Goal: Transaction & Acquisition: Obtain resource

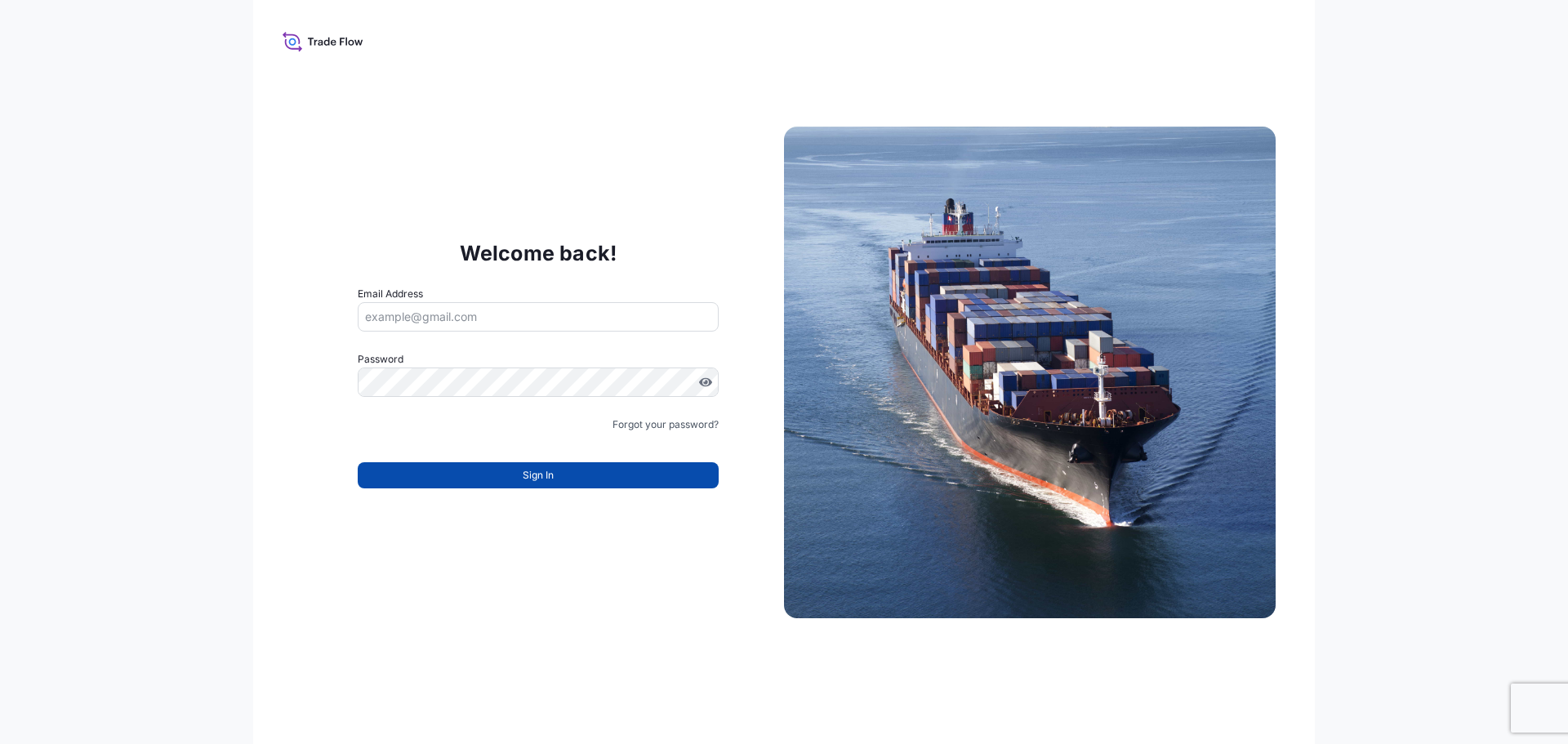
type input "[EMAIL_ADDRESS][DOMAIN_NAME]"
click at [506, 479] on button "Sign In" at bounding box center [537, 476] width 361 height 26
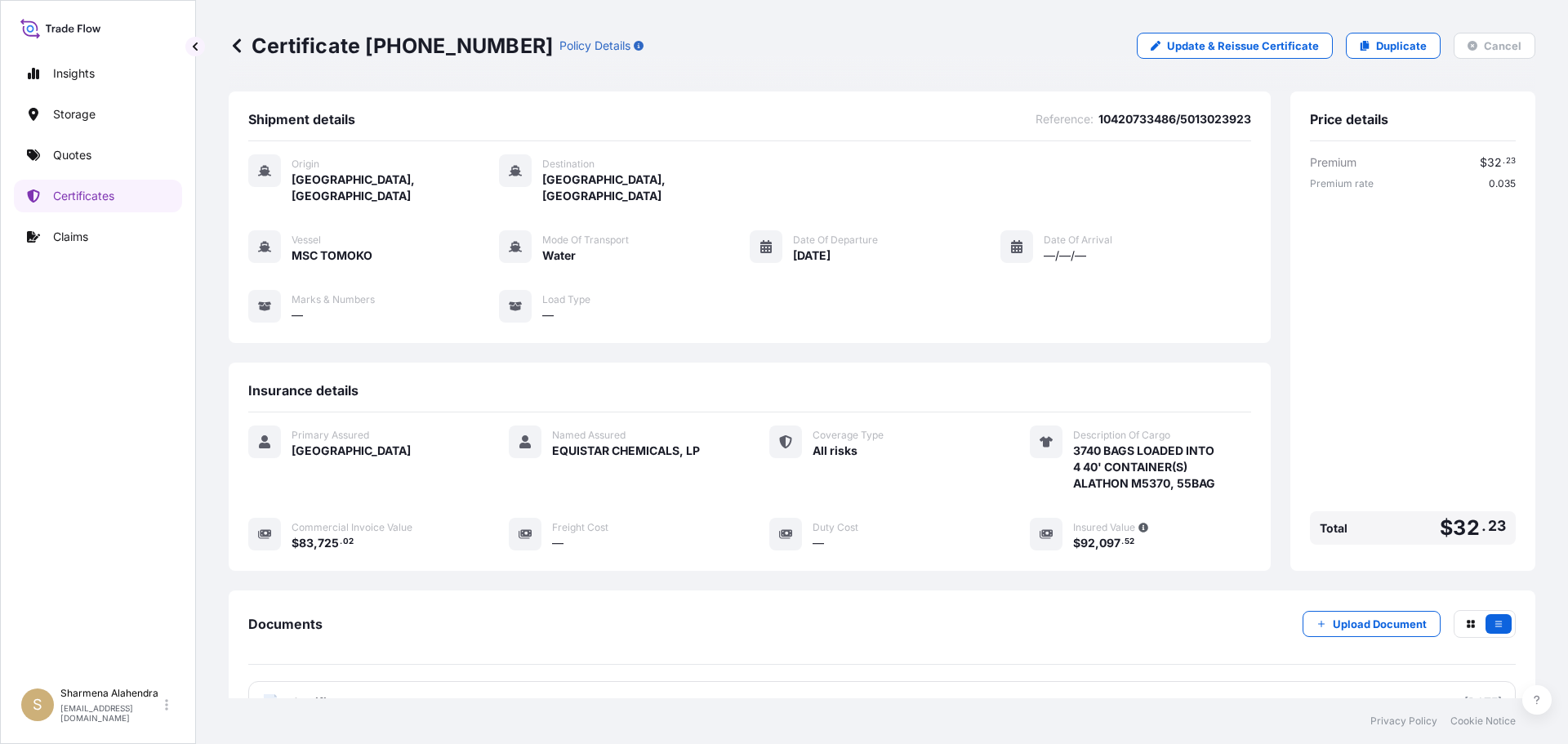
click at [920, 56] on div "Certificate [PHONE_NUMBER] Policy Details Update & Reissue Certificate Duplicat…" at bounding box center [882, 46] width 1306 height 26
click at [71, 154] on p "Quotes" at bounding box center [72, 155] width 38 height 17
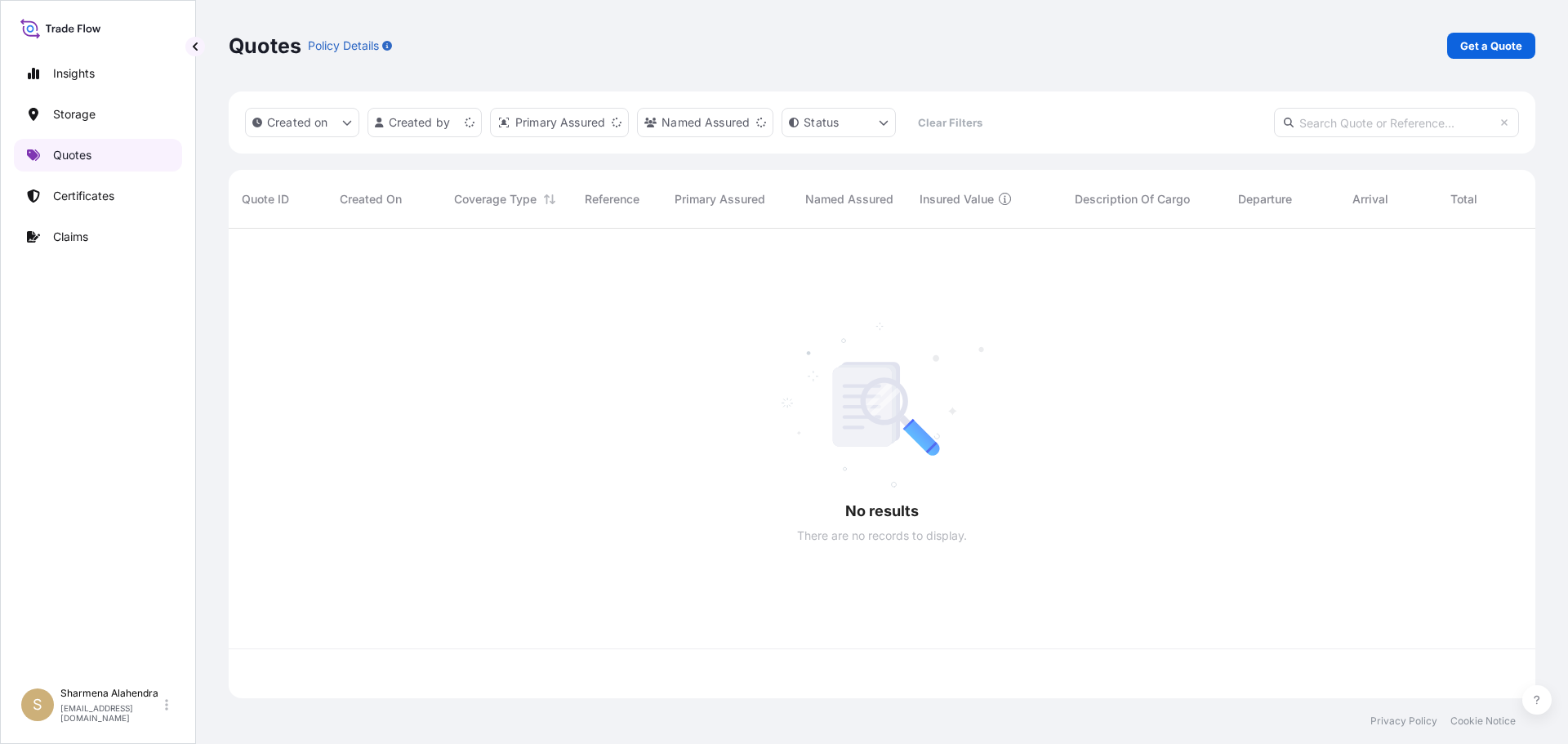
scroll to position [466, 1294]
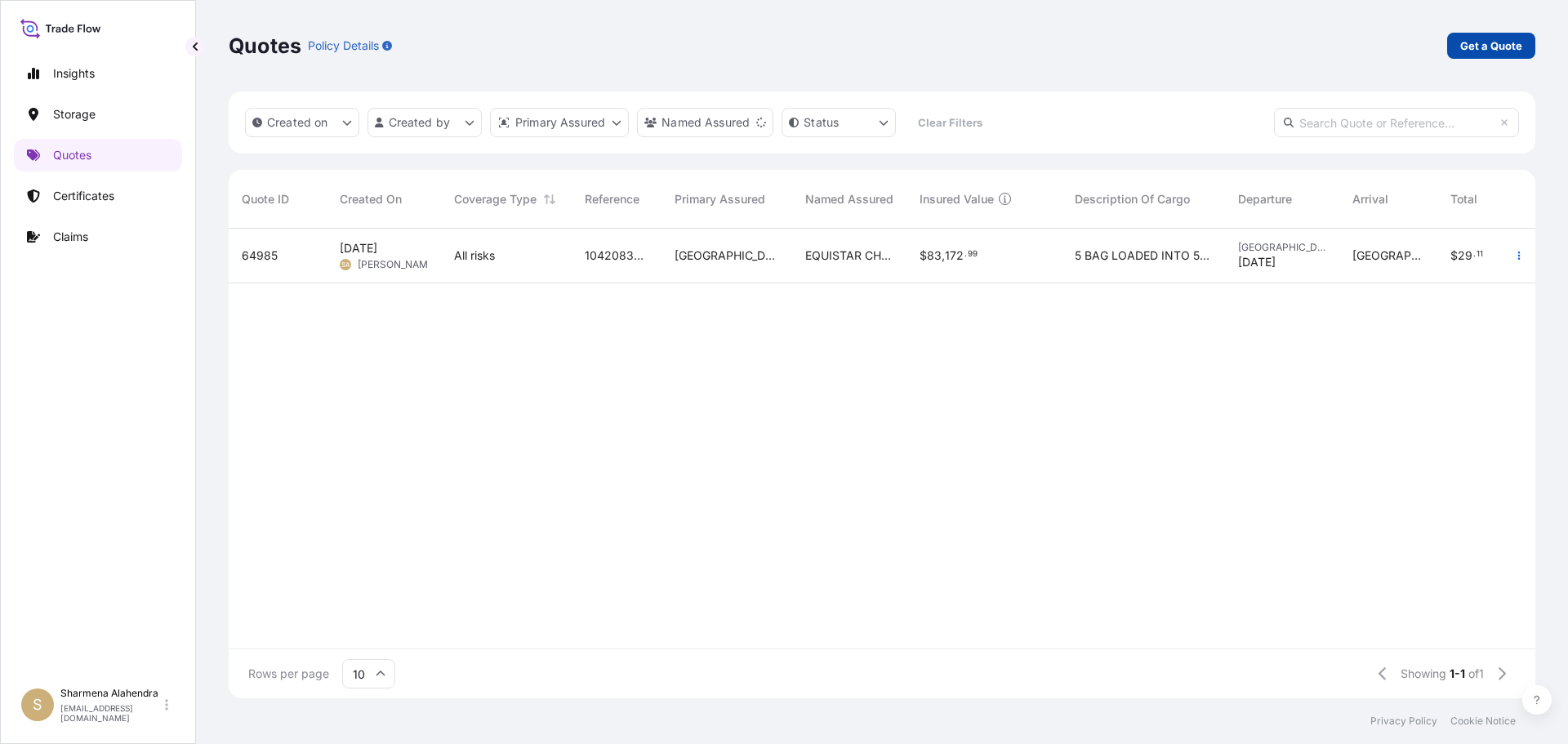
click at [1485, 47] on p "Get a Quote" at bounding box center [1491, 45] width 62 height 17
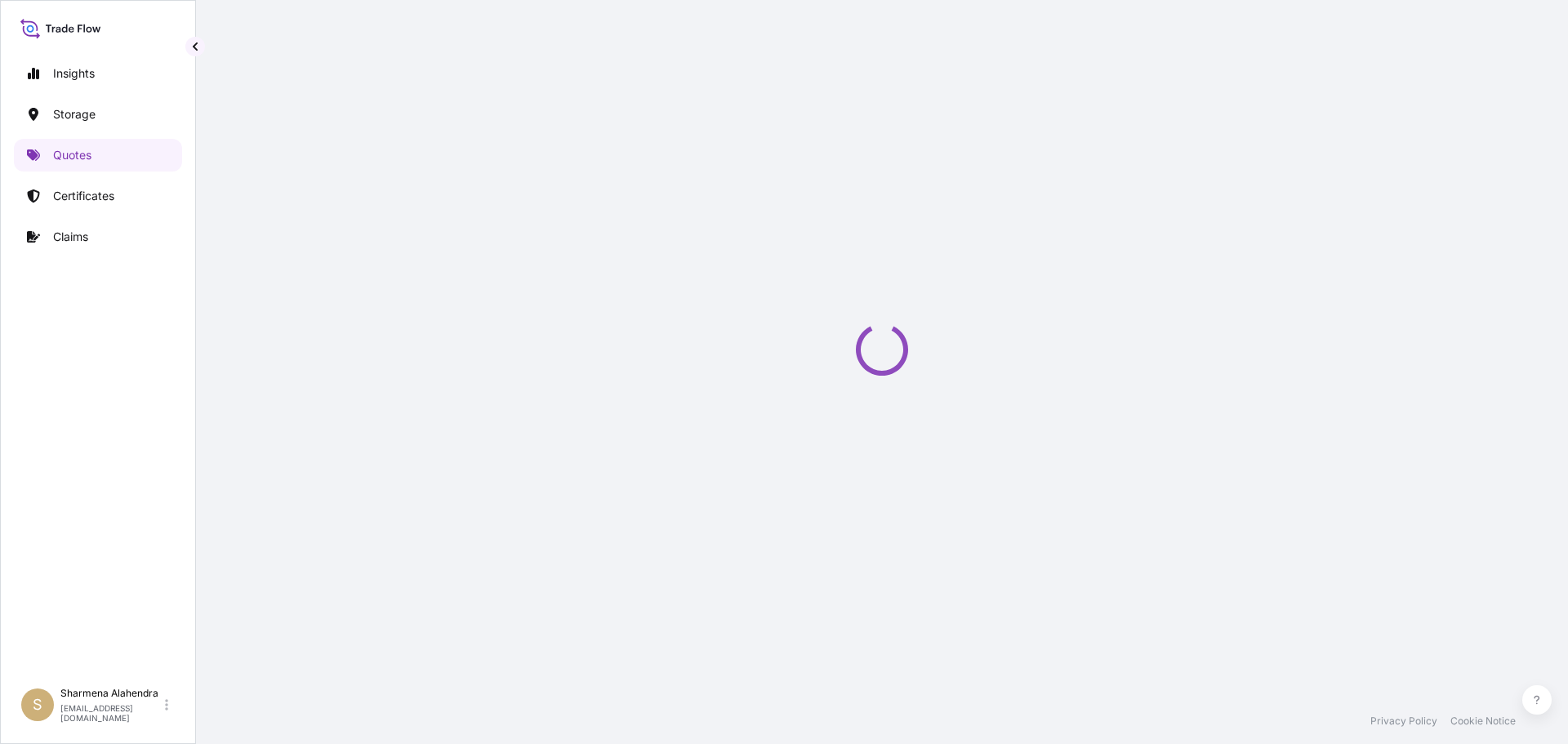
select select "Water"
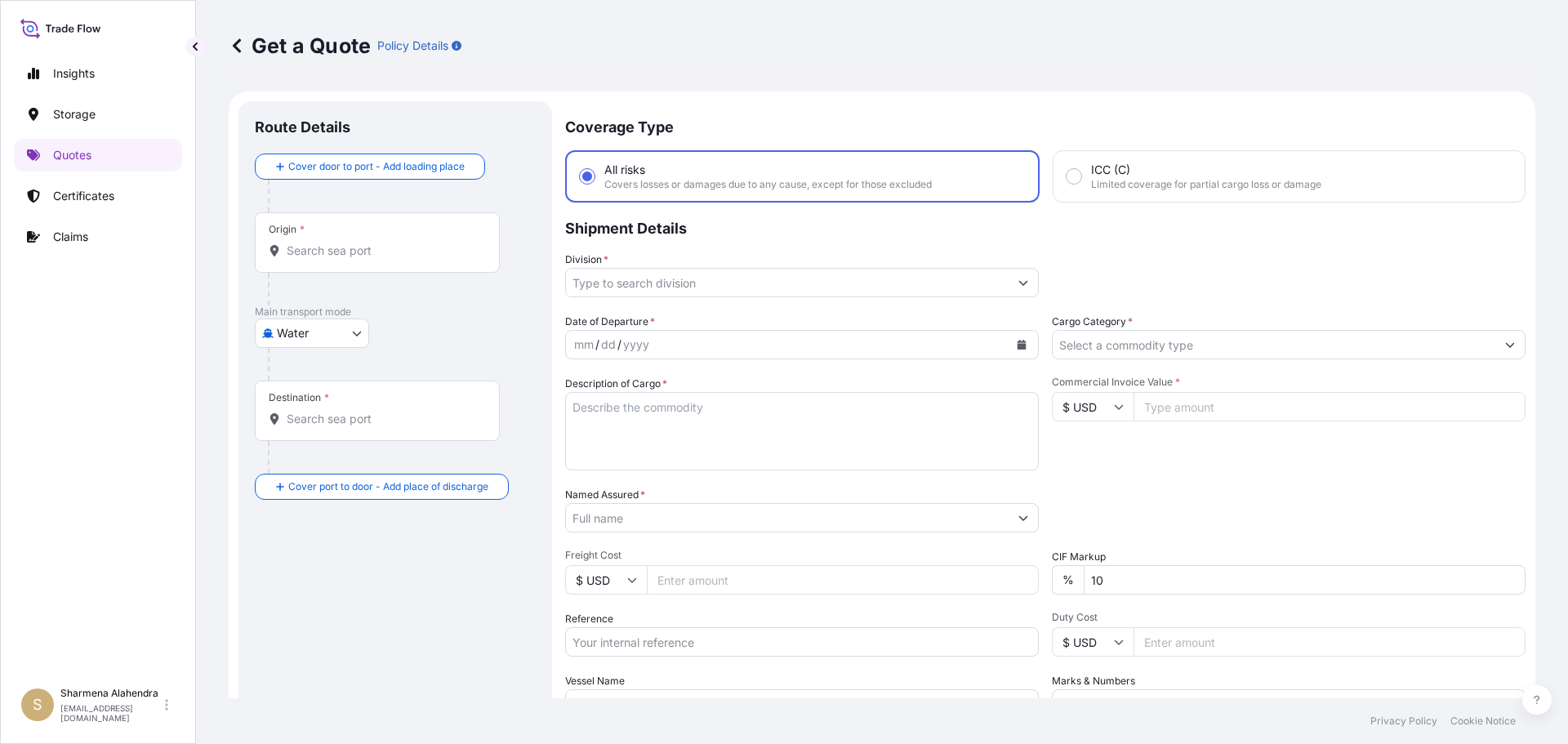
scroll to position [26, 0]
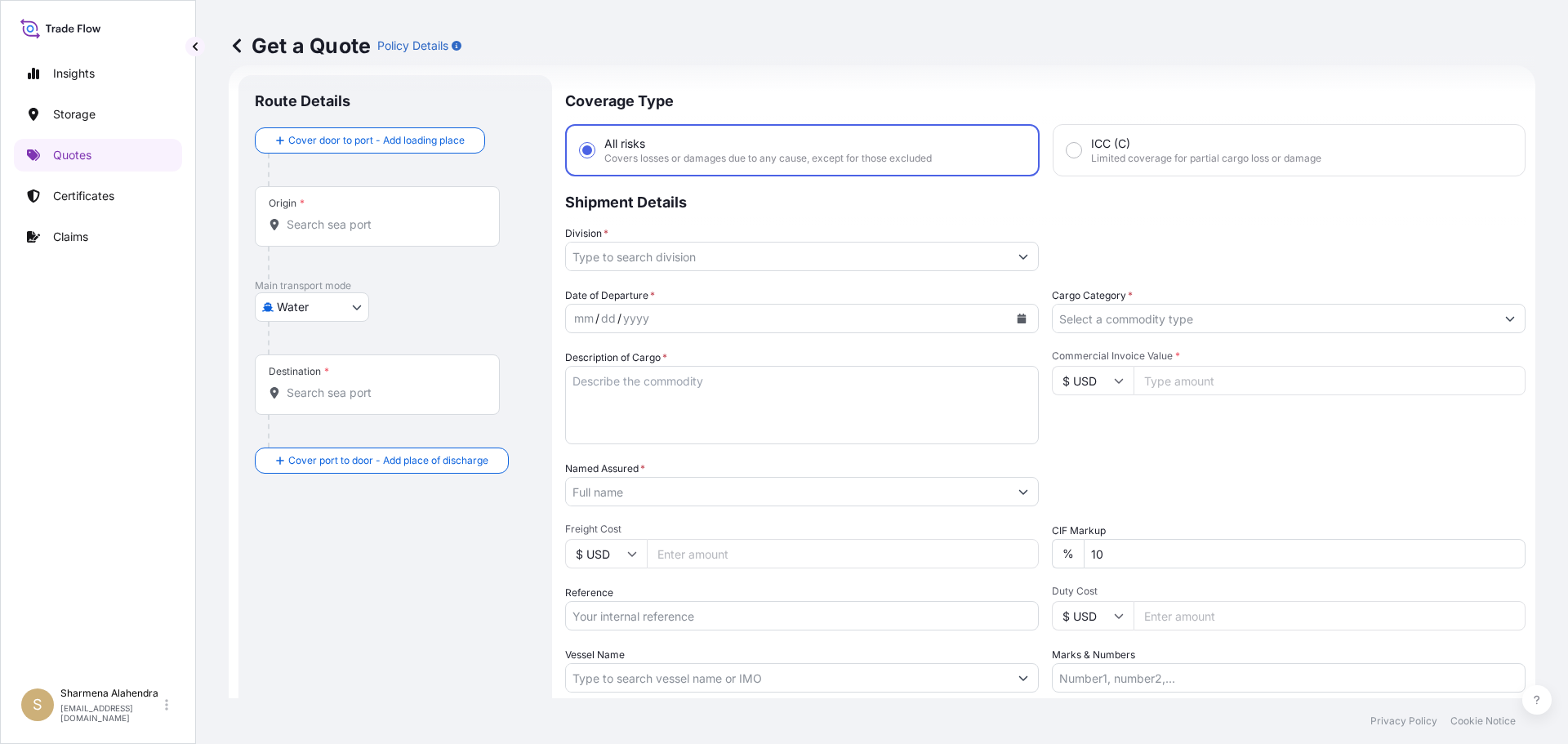
click at [338, 233] on div "Origin *" at bounding box center [377, 216] width 245 height 60
click at [338, 233] on input "Origin *" at bounding box center [384, 225] width 193 height 17
paste input "[GEOGRAPHIC_DATA], [GEOGRAPHIC_DATA]"
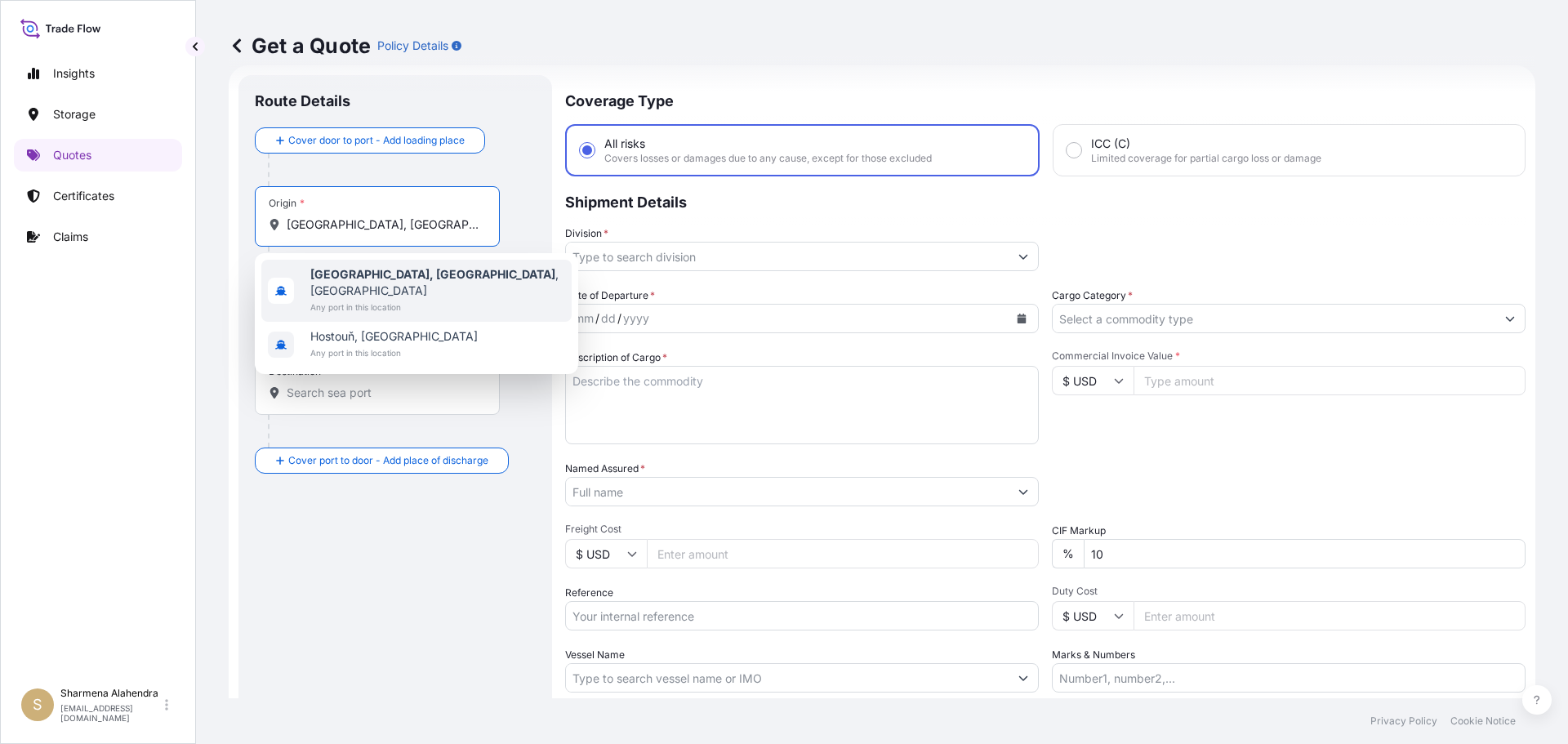
click at [354, 279] on b "[GEOGRAPHIC_DATA], [GEOGRAPHIC_DATA]" at bounding box center [433, 274] width 245 height 14
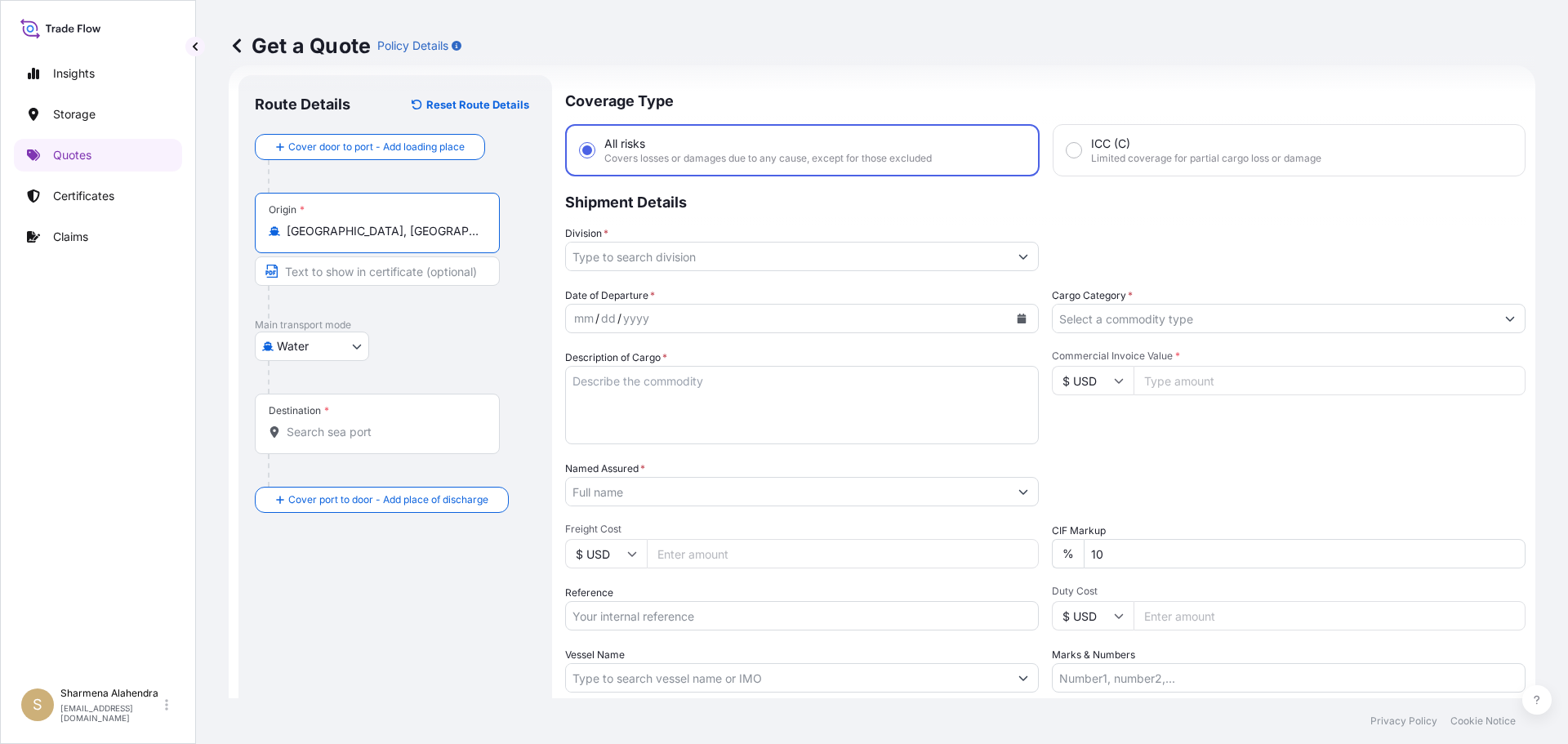
type input "[GEOGRAPHIC_DATA], [GEOGRAPHIC_DATA], [GEOGRAPHIC_DATA]"
click at [904, 73] on div "Get a Quote Policy Details" at bounding box center [882, 45] width 1306 height 91
click at [385, 437] on input "Destination *" at bounding box center [384, 432] width 193 height 17
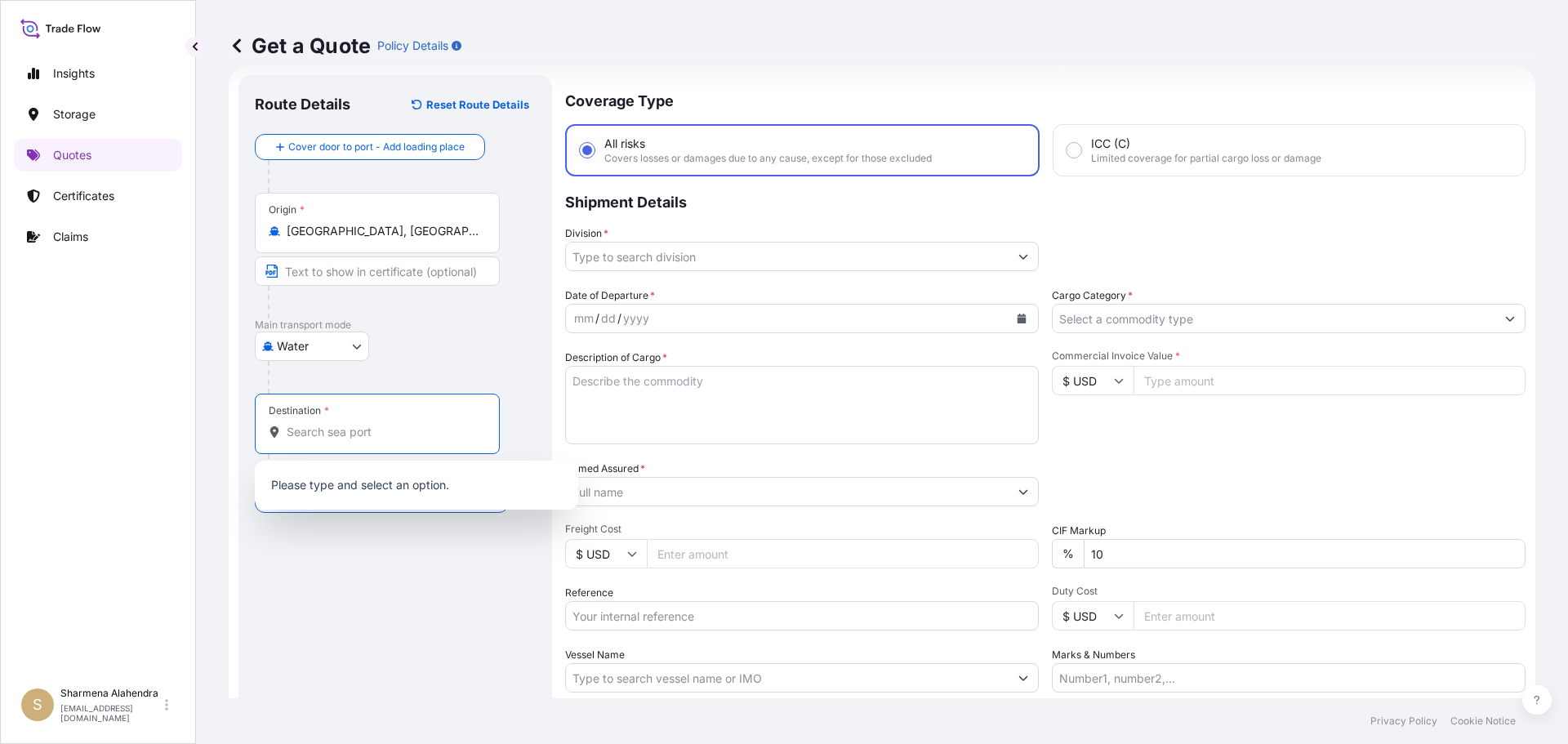
paste input "[GEOGRAPHIC_DATA], [GEOGRAPHIC_DATA]"
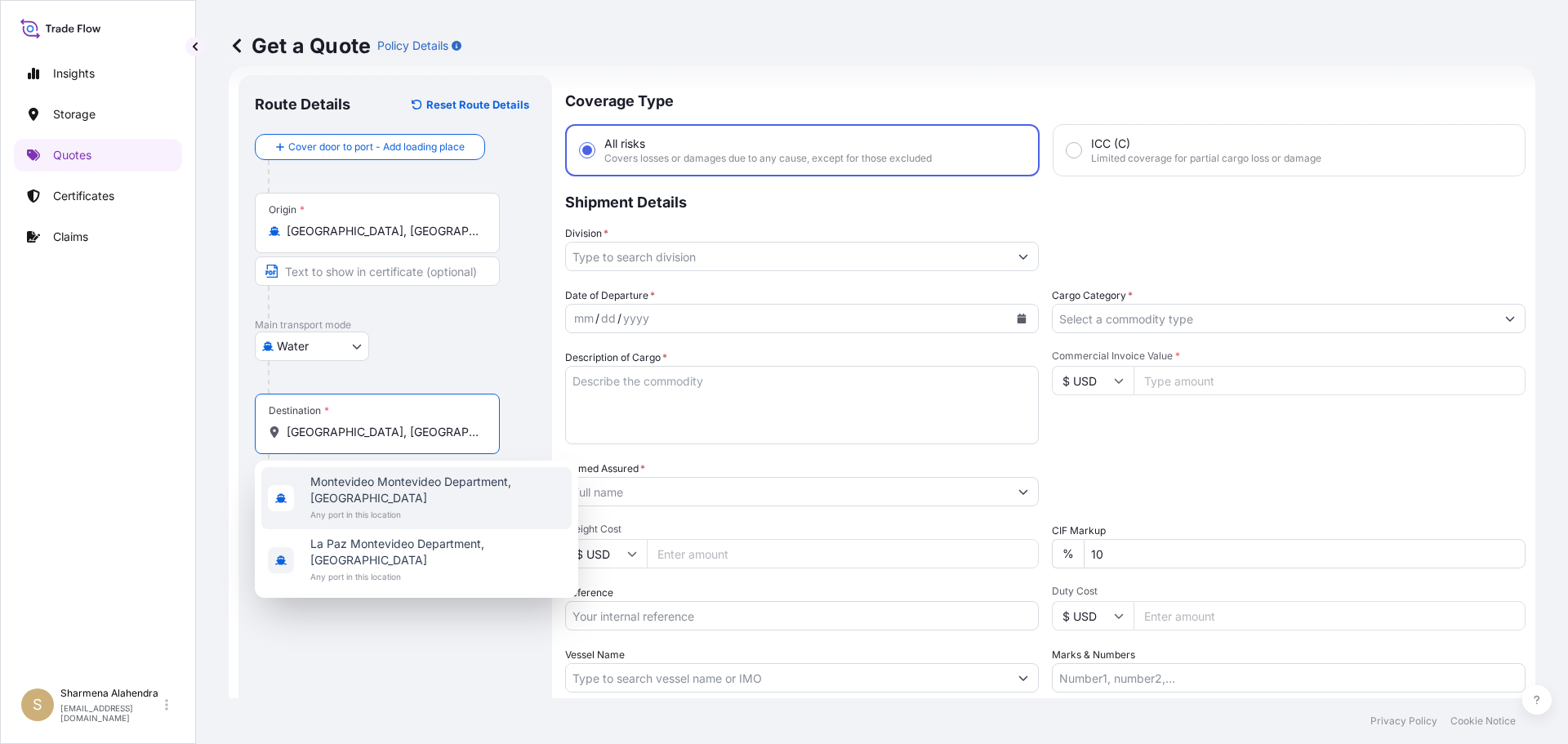
click at [352, 487] on span "Montevideo Montevideo Department, [GEOGRAPHIC_DATA]" at bounding box center [437, 491] width 255 height 33
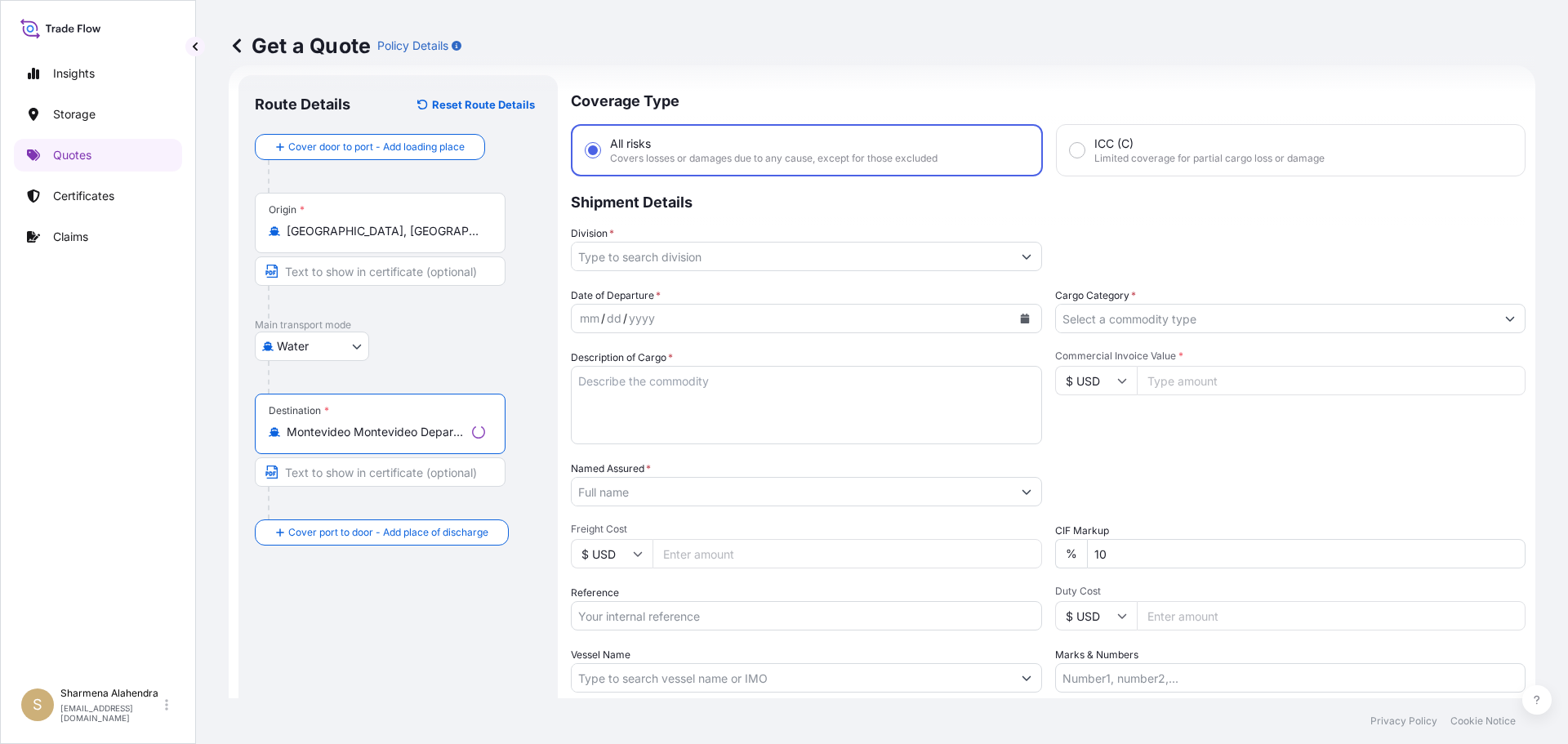
type input "Montevideo Montevideo Department, [GEOGRAPHIC_DATA]"
click at [670, 251] on input "Division *" at bounding box center [791, 257] width 440 height 30
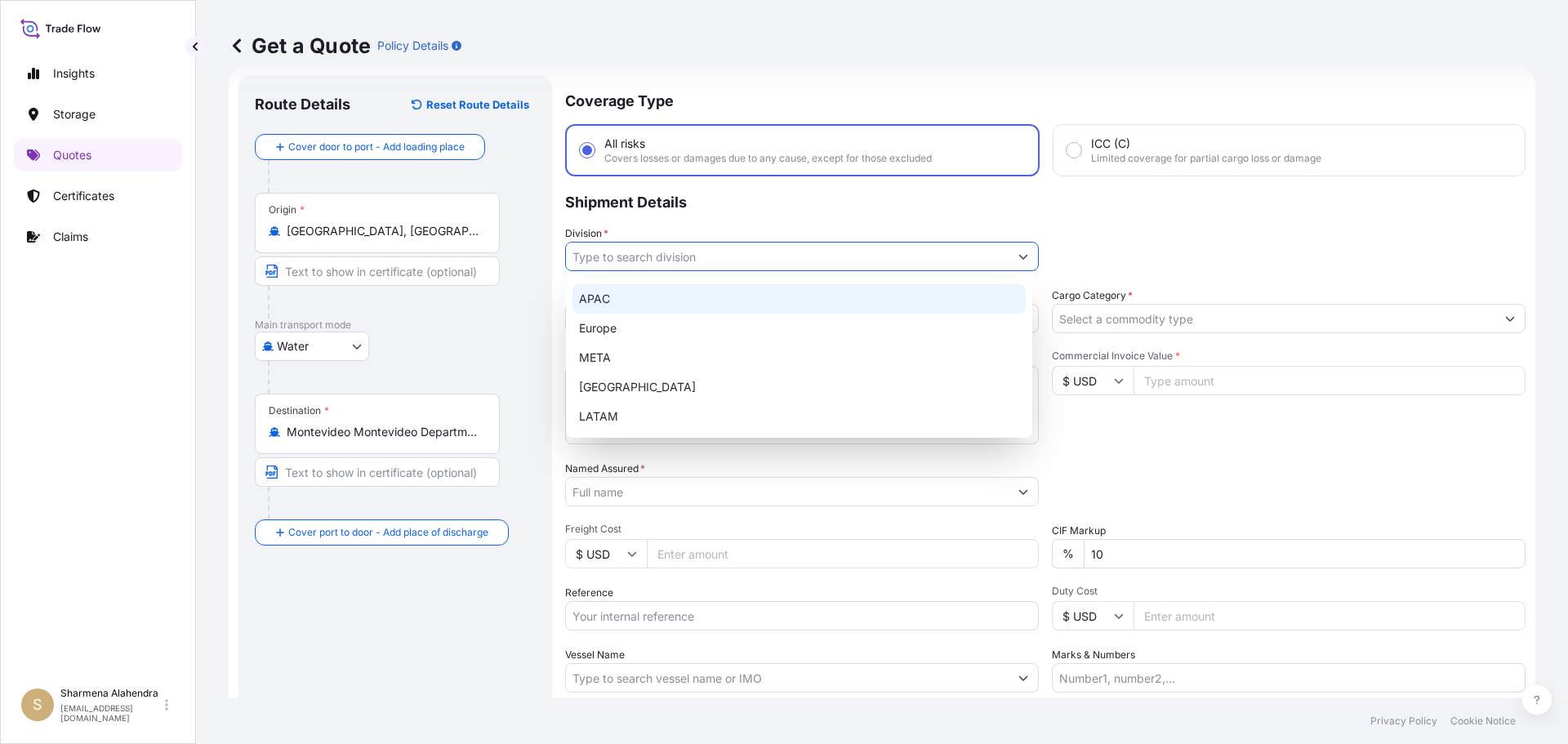
click at [600, 305] on div "APAC" at bounding box center [798, 299] width 453 height 30
type input "APAC"
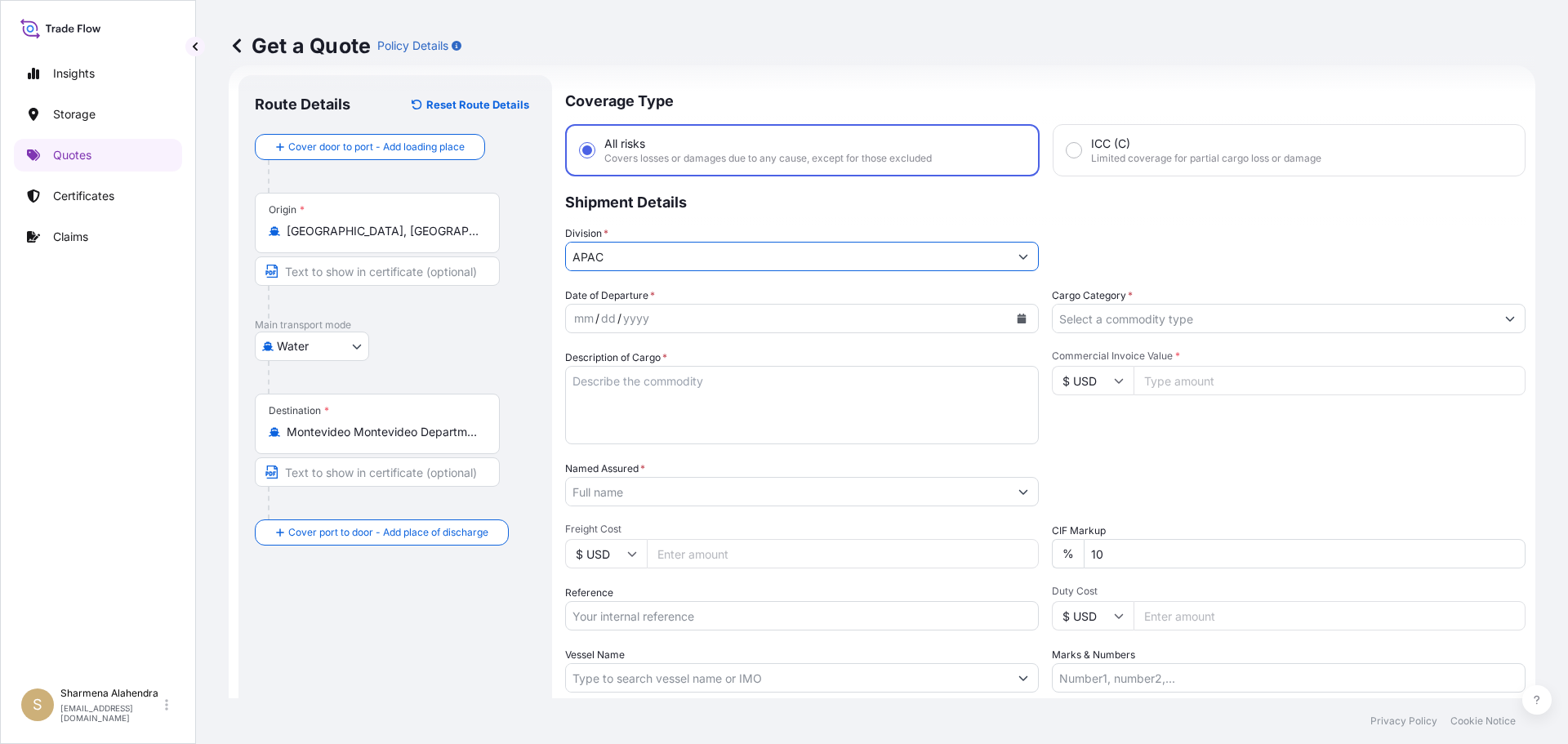
click at [1017, 318] on icon "Calendar" at bounding box center [1021, 318] width 10 height 10
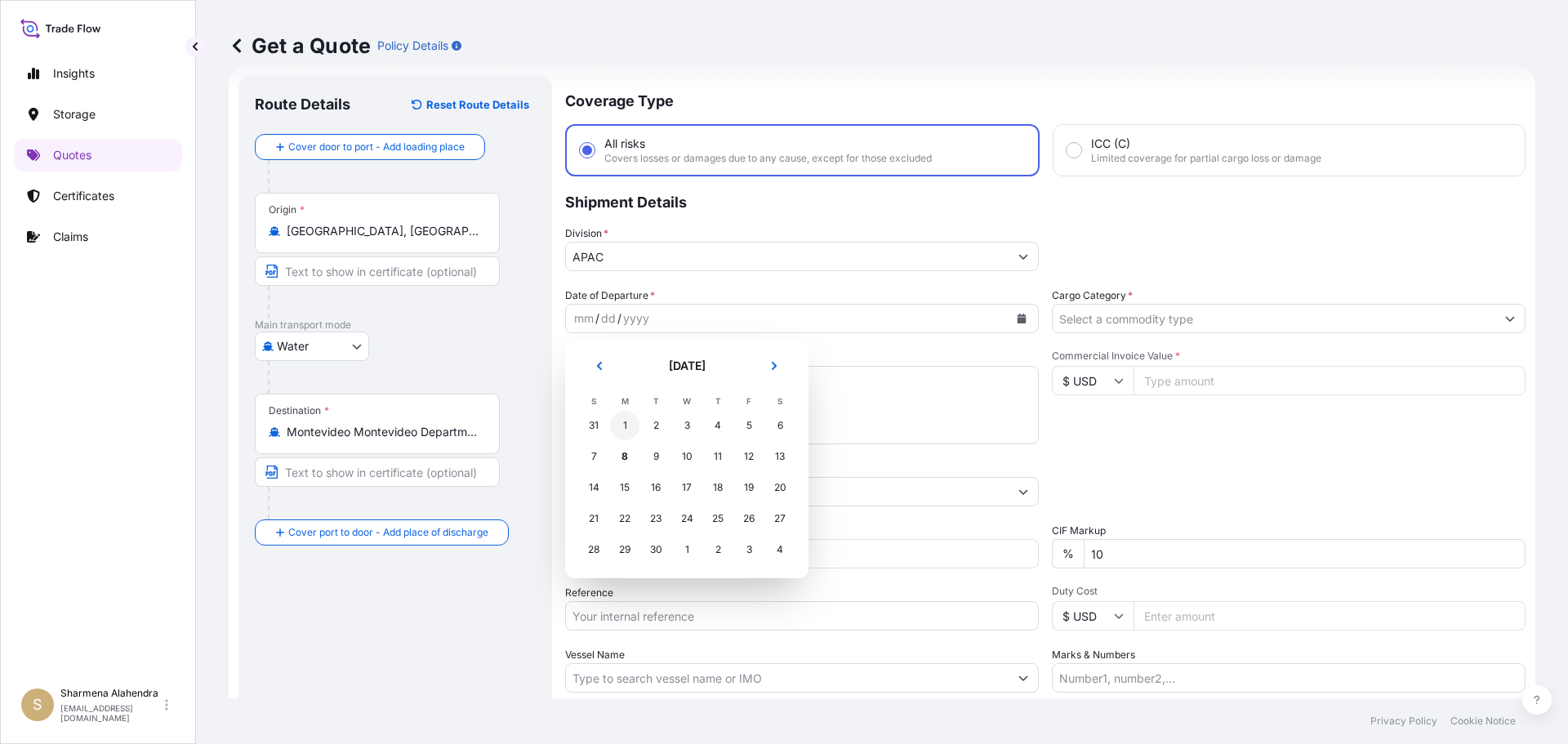
click at [623, 427] on div "1" at bounding box center [624, 426] width 30 height 30
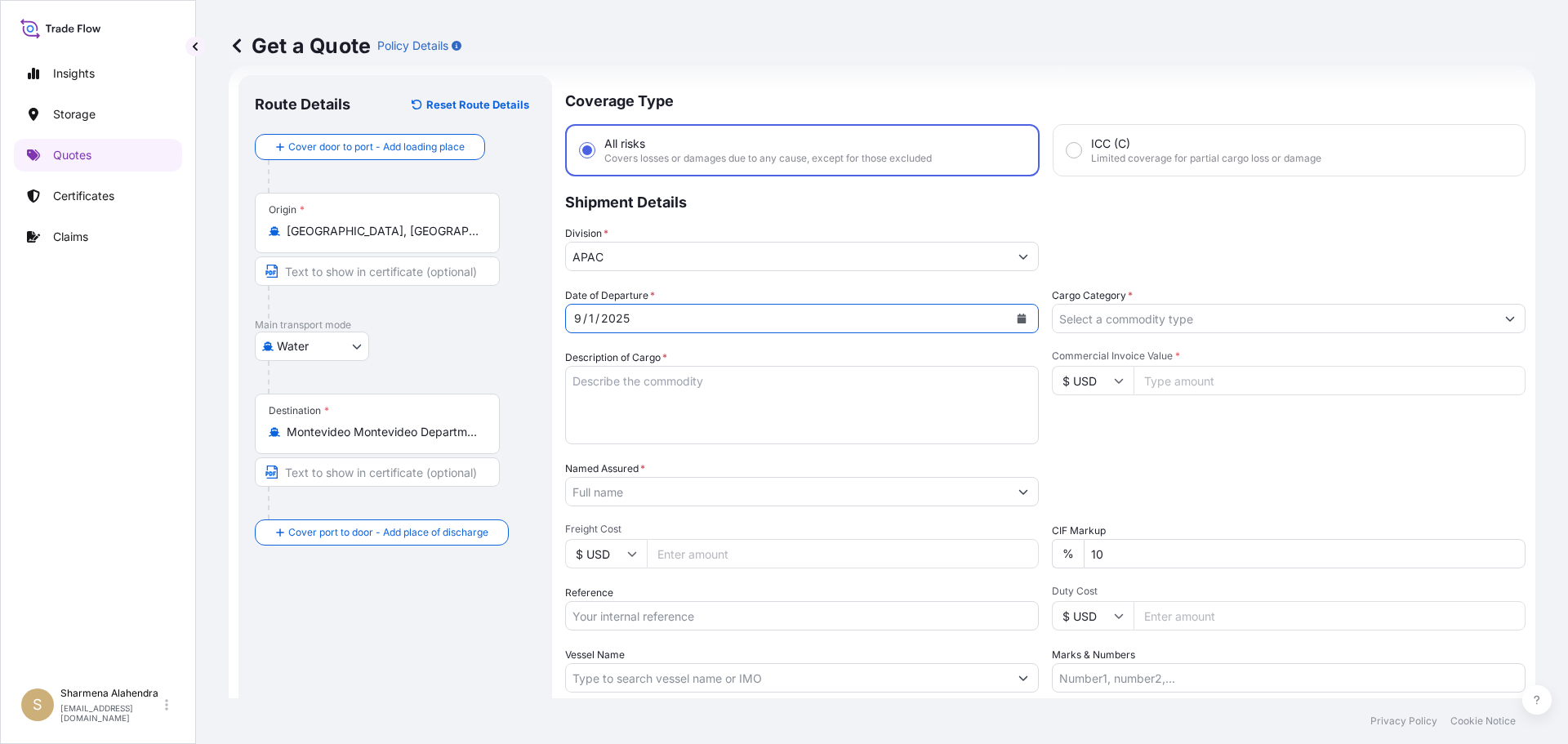
click at [622, 419] on textarea "Description of Cargo *" at bounding box center [802, 406] width 474 height 78
click at [851, 396] on textarea "Description of Cargo *" at bounding box center [802, 406] width 474 height 78
paste textarea "BAGS LOADED INTO 1 40' CONTAINER(S) PETROTHENE NA303013, BG25HT"
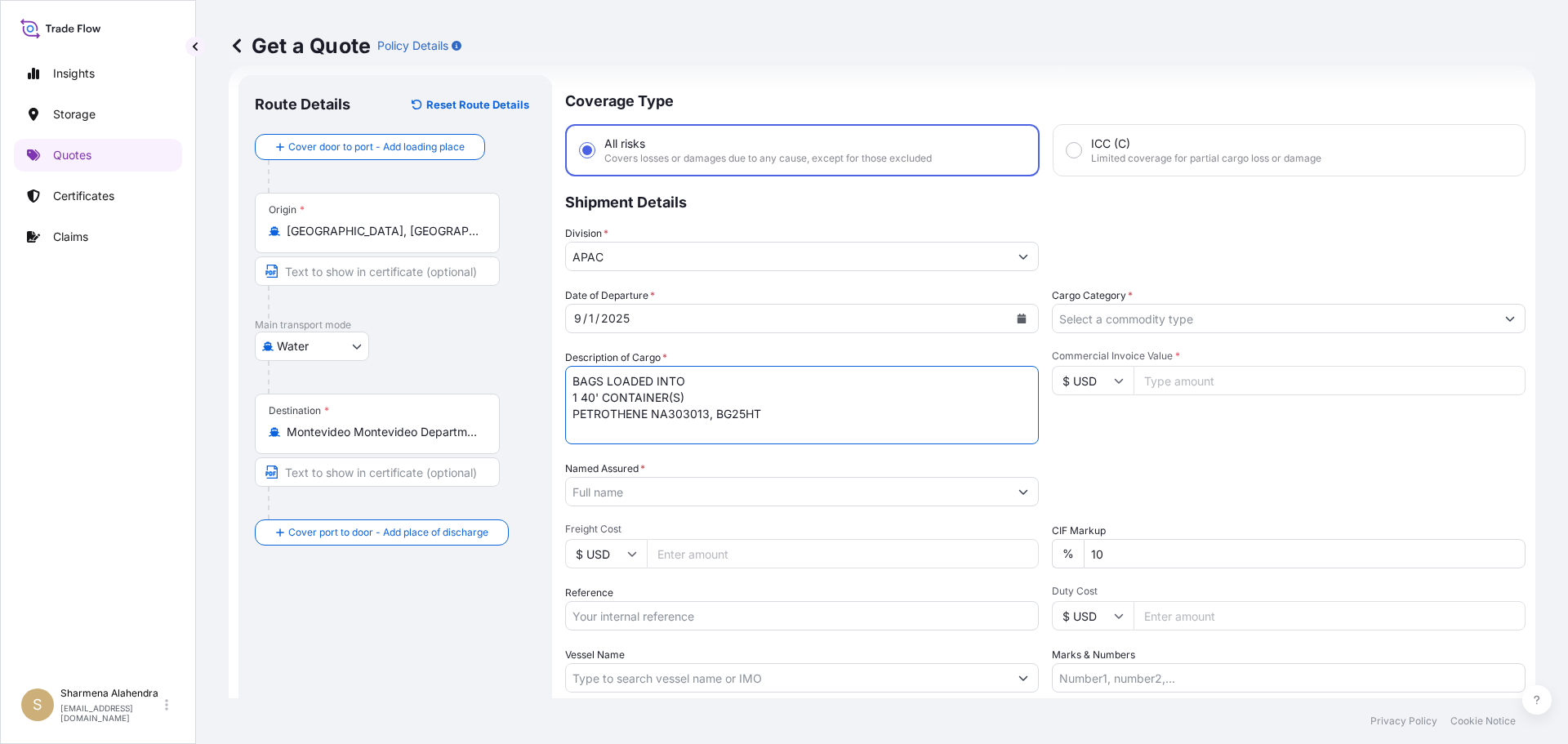
click at [572, 383] on textarea "BAGS LOADED INTO 1 40' CONTAINER(S) PETROTHENE NA303013, BG25HT" at bounding box center [802, 406] width 474 height 78
type textarea "935 BAGS LOADED INTO 1 40' CONTAINER(S) PETROTHENE NA303013, BG25HT"
click at [858, 490] on input "Named Assured *" at bounding box center [787, 492] width 443 height 30
paste input "EQUISTAR CHEMICALS, LP"
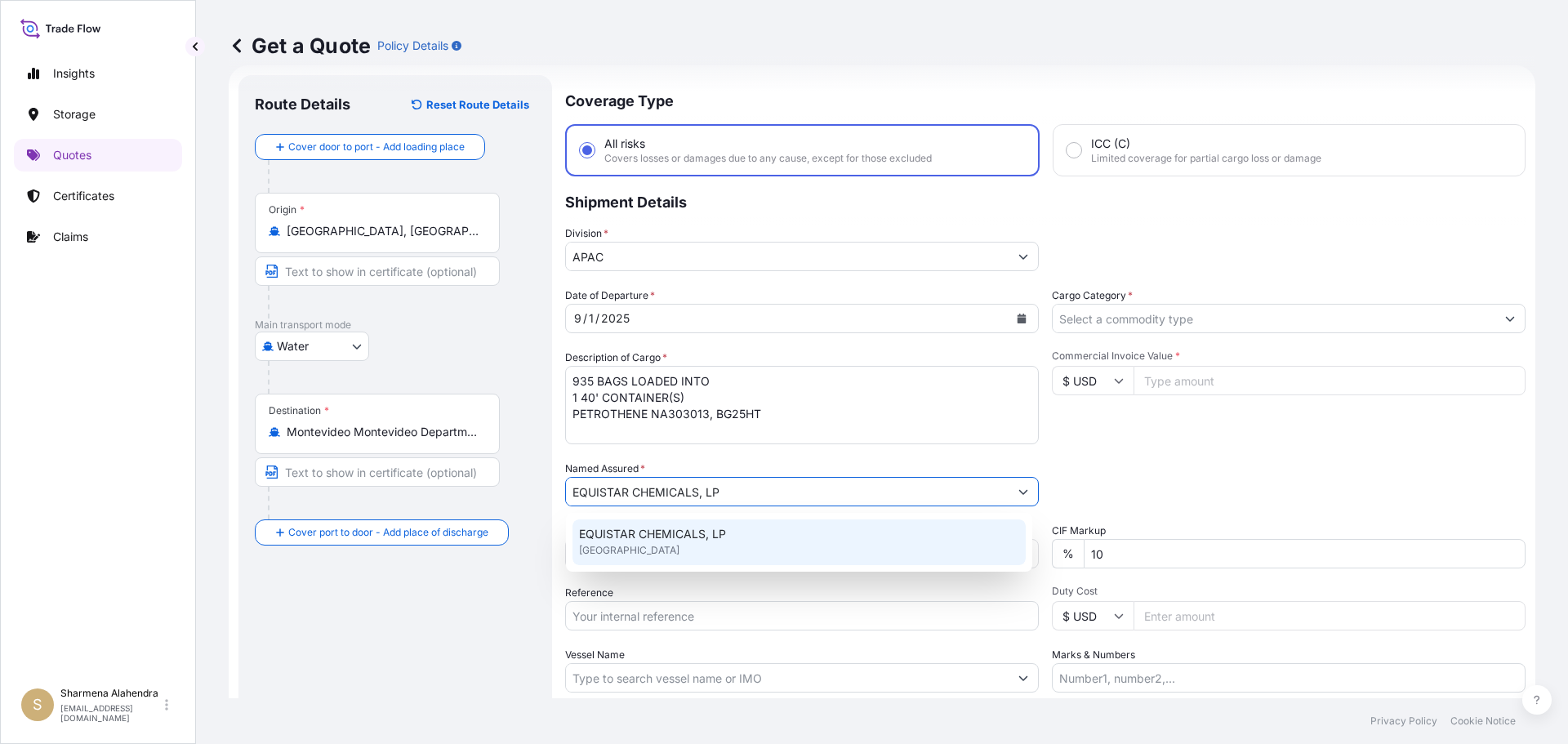
click at [675, 544] on div "EQUISTAR CHEMICALS, LP [GEOGRAPHIC_DATA]" at bounding box center [798, 542] width 453 height 46
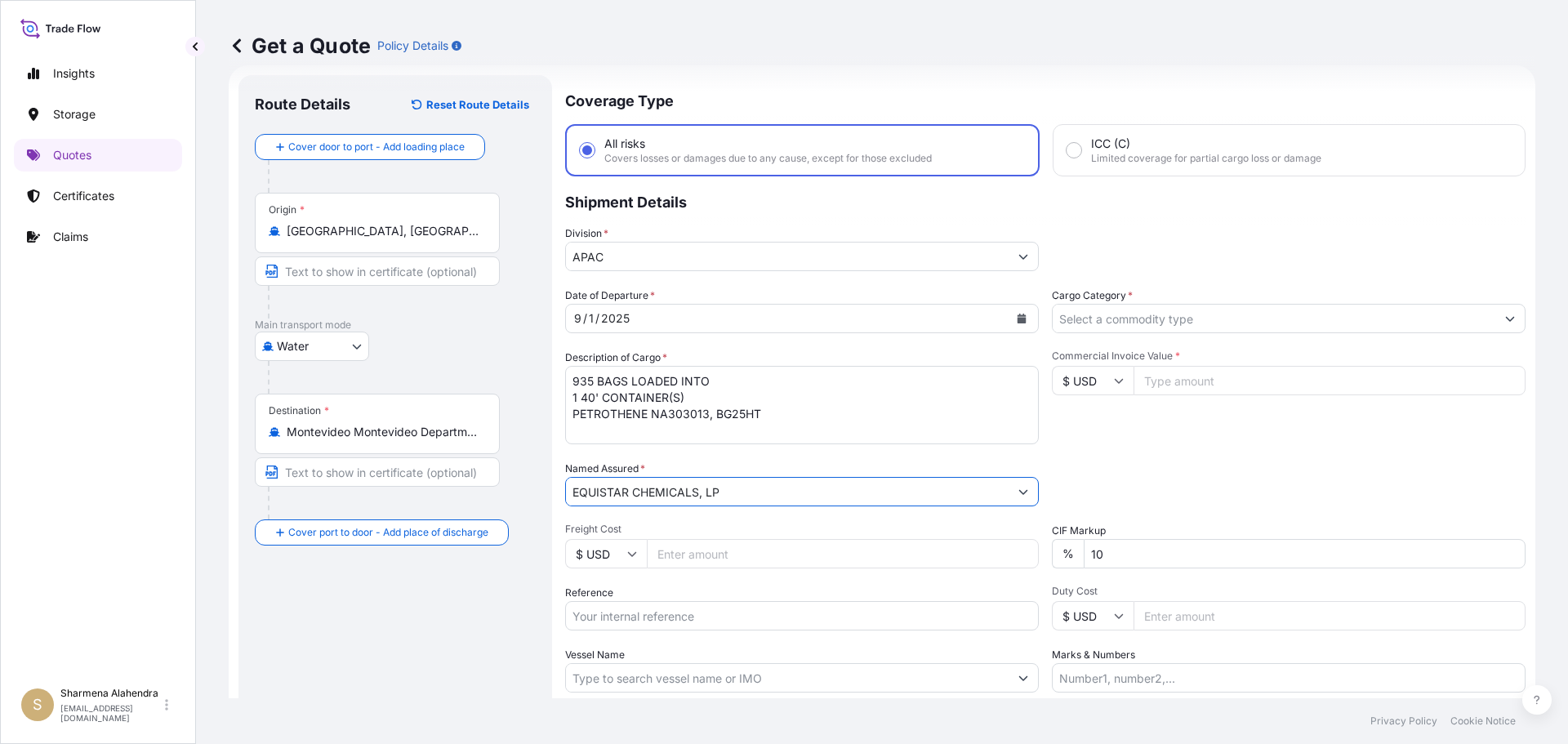
type input "EQUISTAR CHEMICALS, LP"
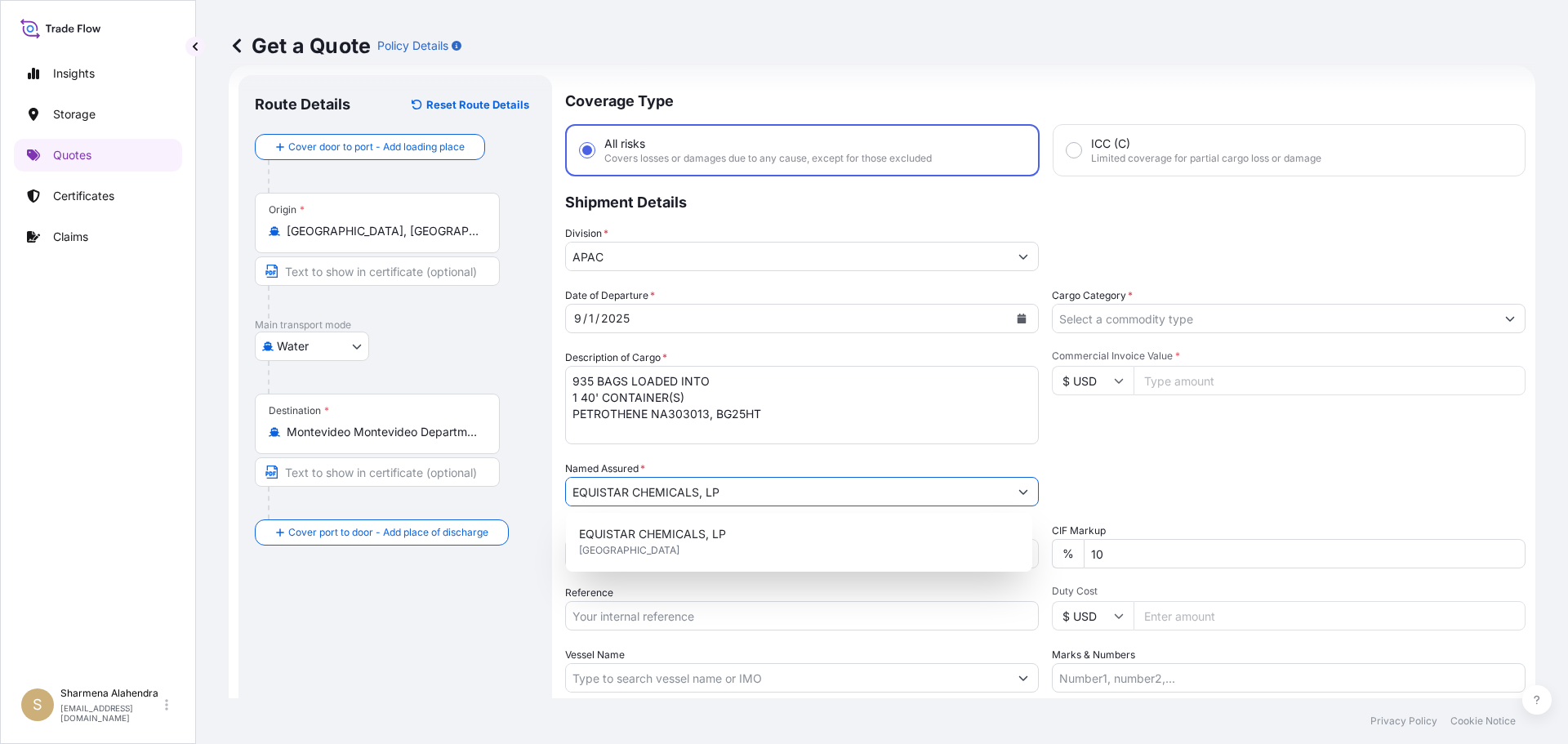
click at [654, 615] on input "Reference" at bounding box center [802, 616] width 474 height 30
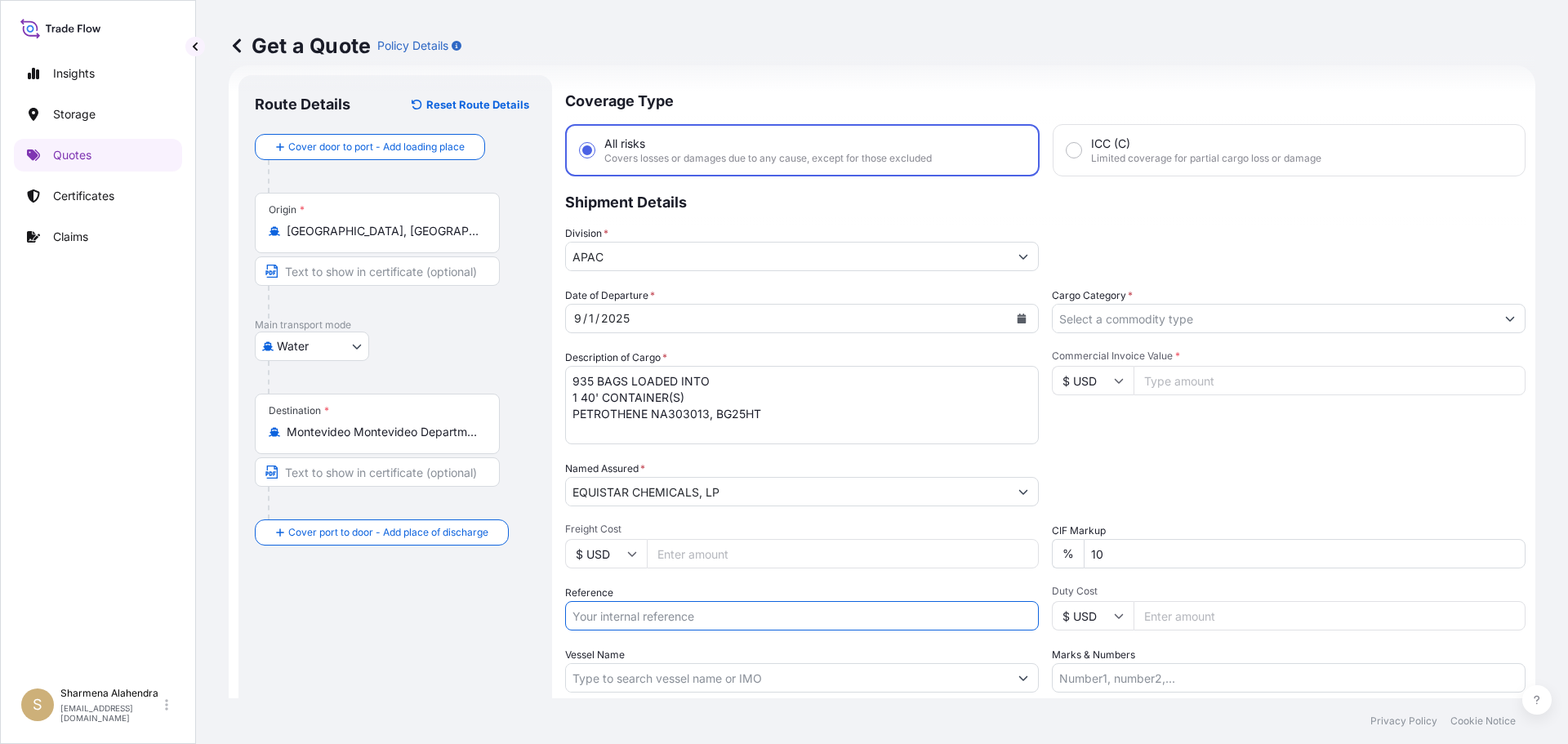
paste input "10420856482"
paste input "5012943903"
type input "10420856482/5012943903"
click at [665, 677] on input "Vessel Name" at bounding box center [787, 679] width 443 height 30
click at [840, 674] on input "Vessel Name" at bounding box center [787, 679] width 443 height 30
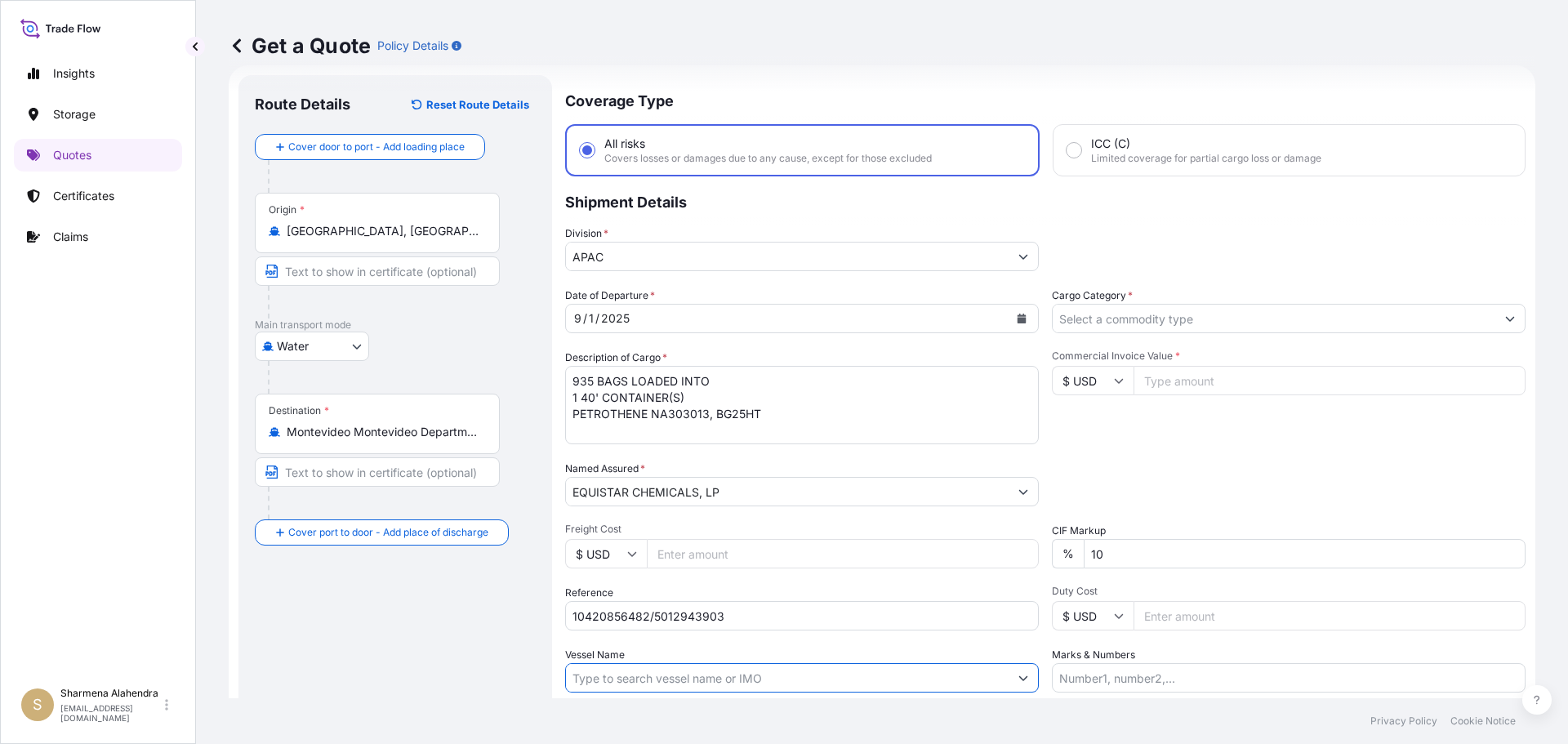
paste input "MSC PHOENIX"
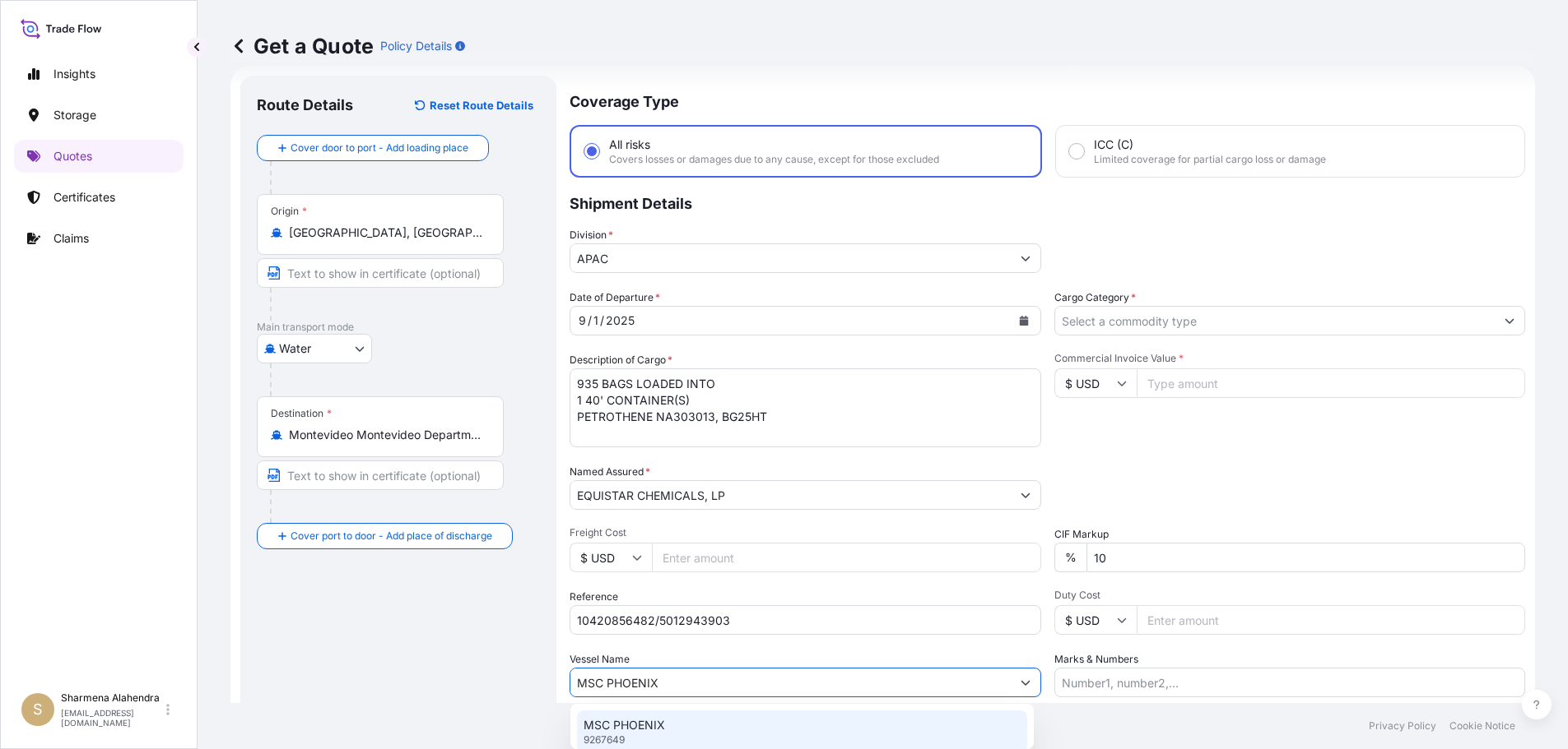
click at [653, 733] on p "MSC PHOENIX" at bounding box center [624, 725] width 82 height 17
type input "MSC PHOENIX"
click at [1149, 324] on input "Cargo Category *" at bounding box center [1283, 321] width 446 height 30
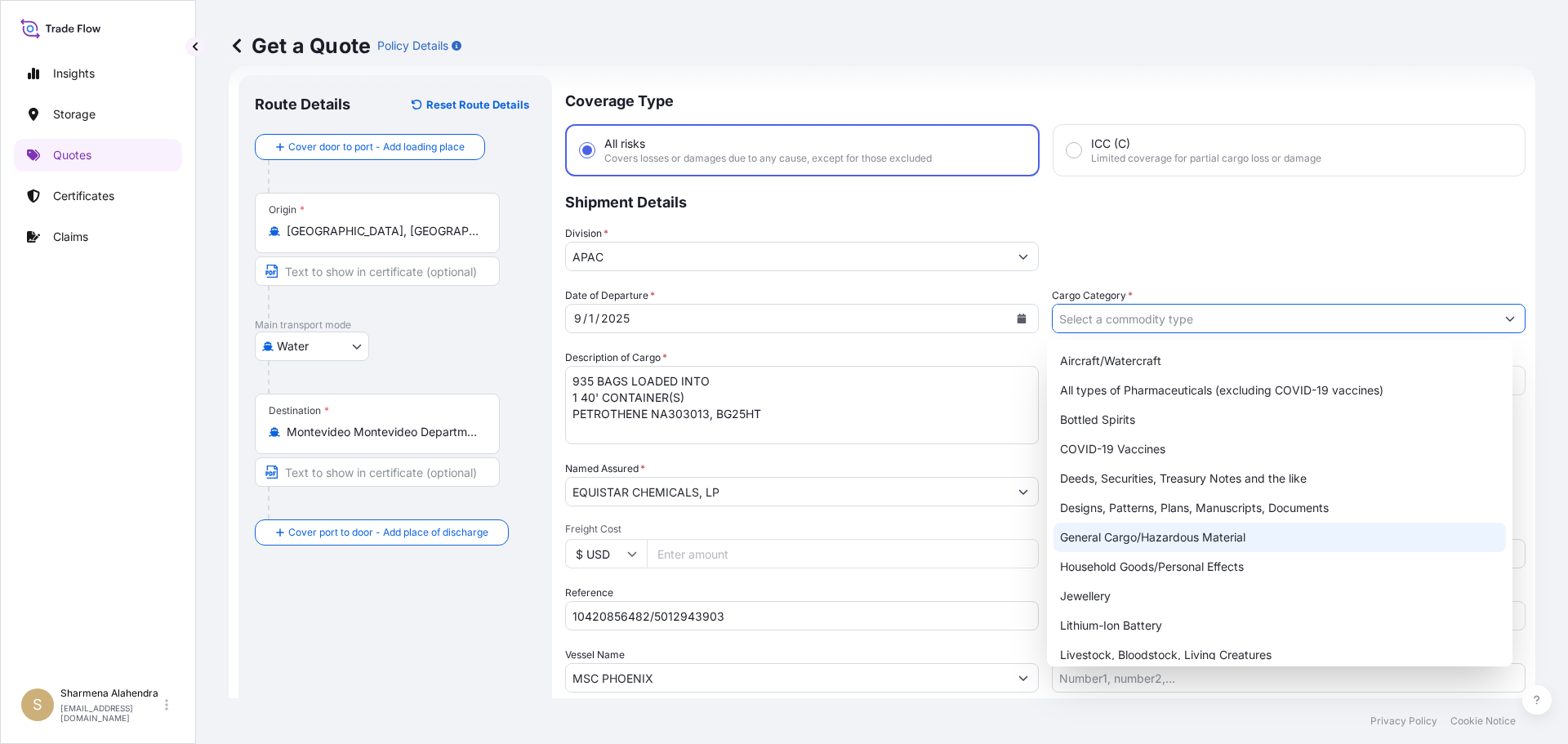
click at [1122, 545] on div "General Cargo/Hazardous Material" at bounding box center [1279, 538] width 453 height 30
type input "General Cargo/Hazardous Material"
click at [1149, 540] on div "General Cargo/Hazardous Material" at bounding box center [1279, 538] width 453 height 30
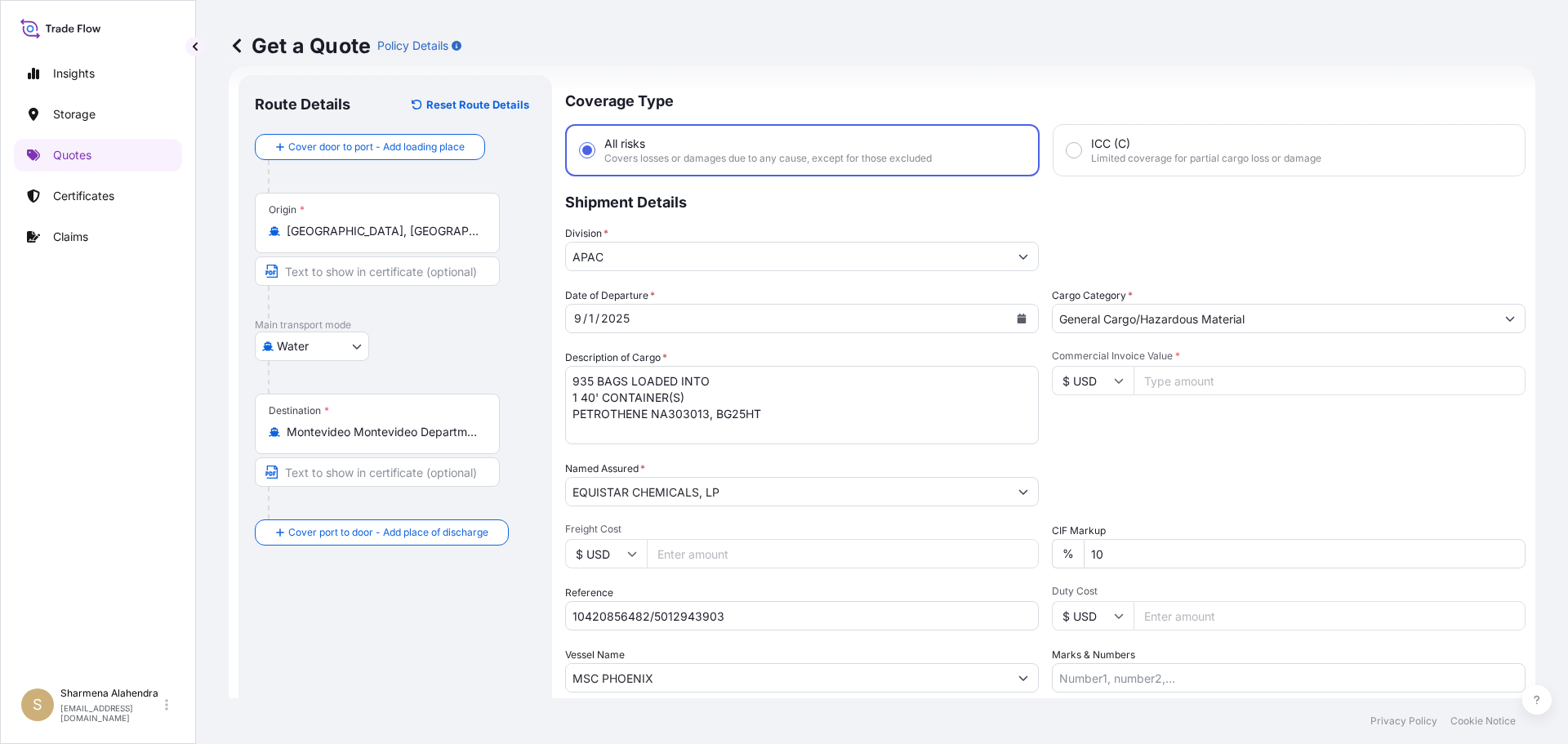
click at [1183, 382] on input "Commercial Invoice Value *" at bounding box center [1329, 381] width 392 height 30
paste input "26371.25"
type input "26371.25"
click at [1154, 446] on div "Date of Departure * [DATE] Cargo Category * General Cargo/Hazardous Material De…" at bounding box center [1045, 491] width 960 height 406
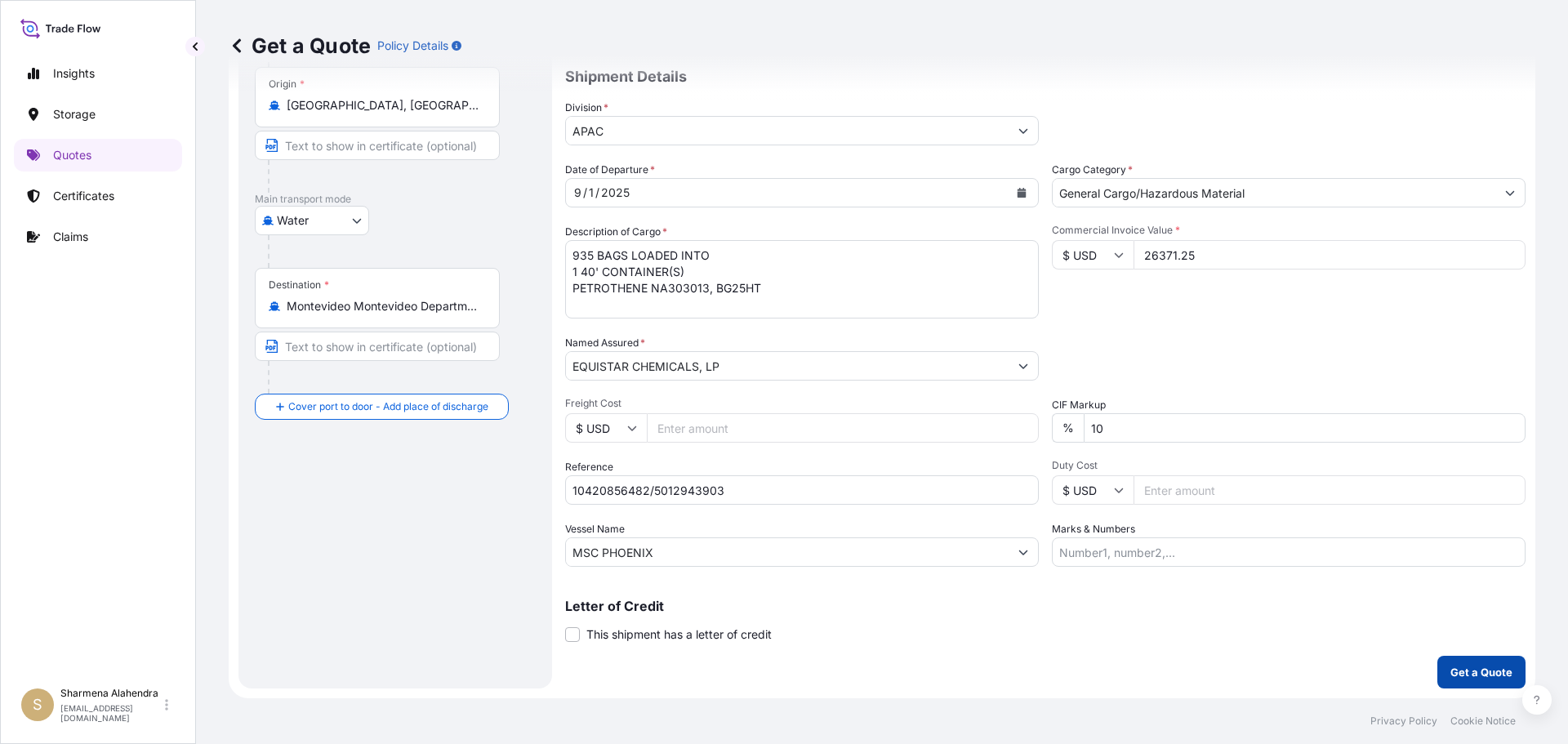
click at [1451, 672] on p "Get a Quote" at bounding box center [1481, 672] width 62 height 17
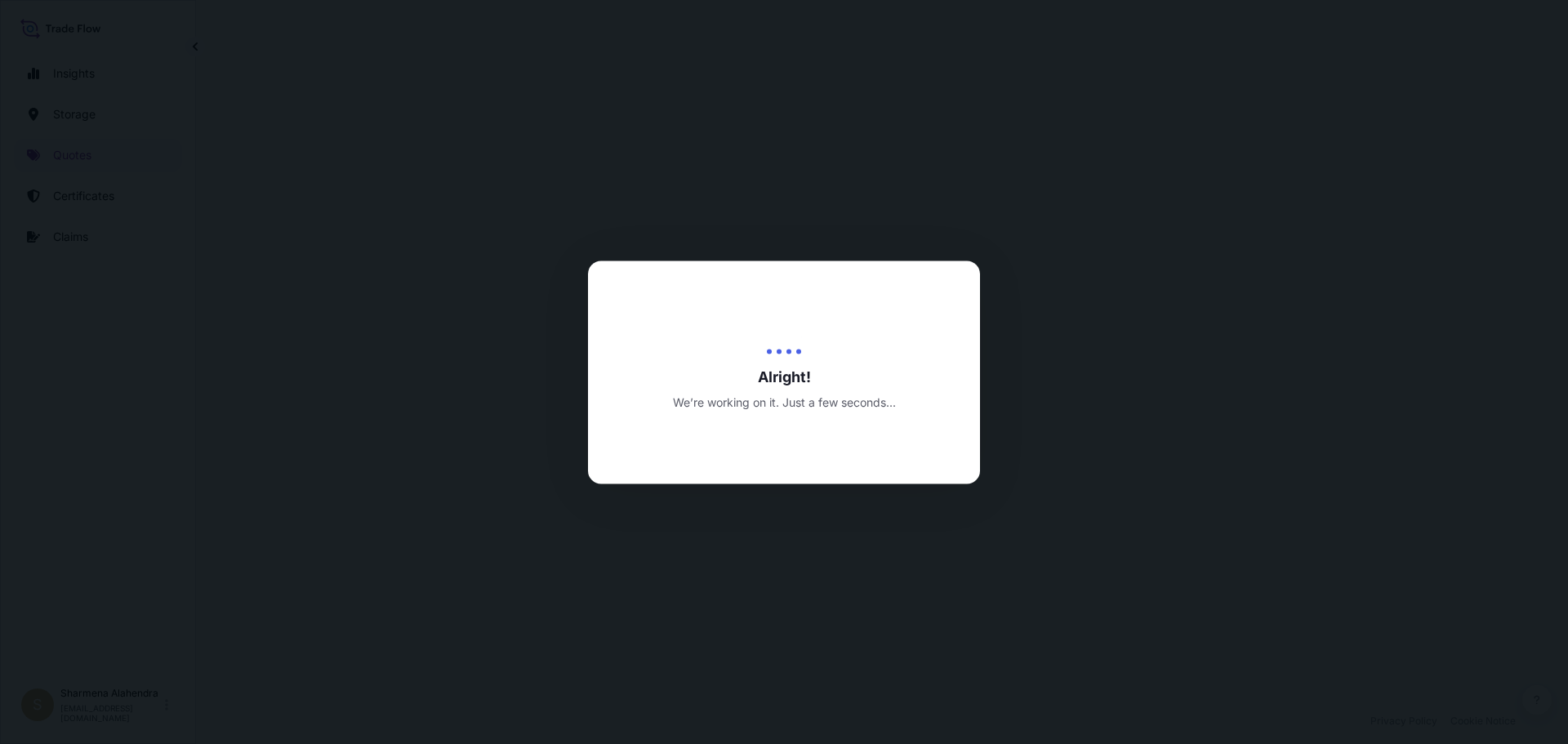
select select "Water"
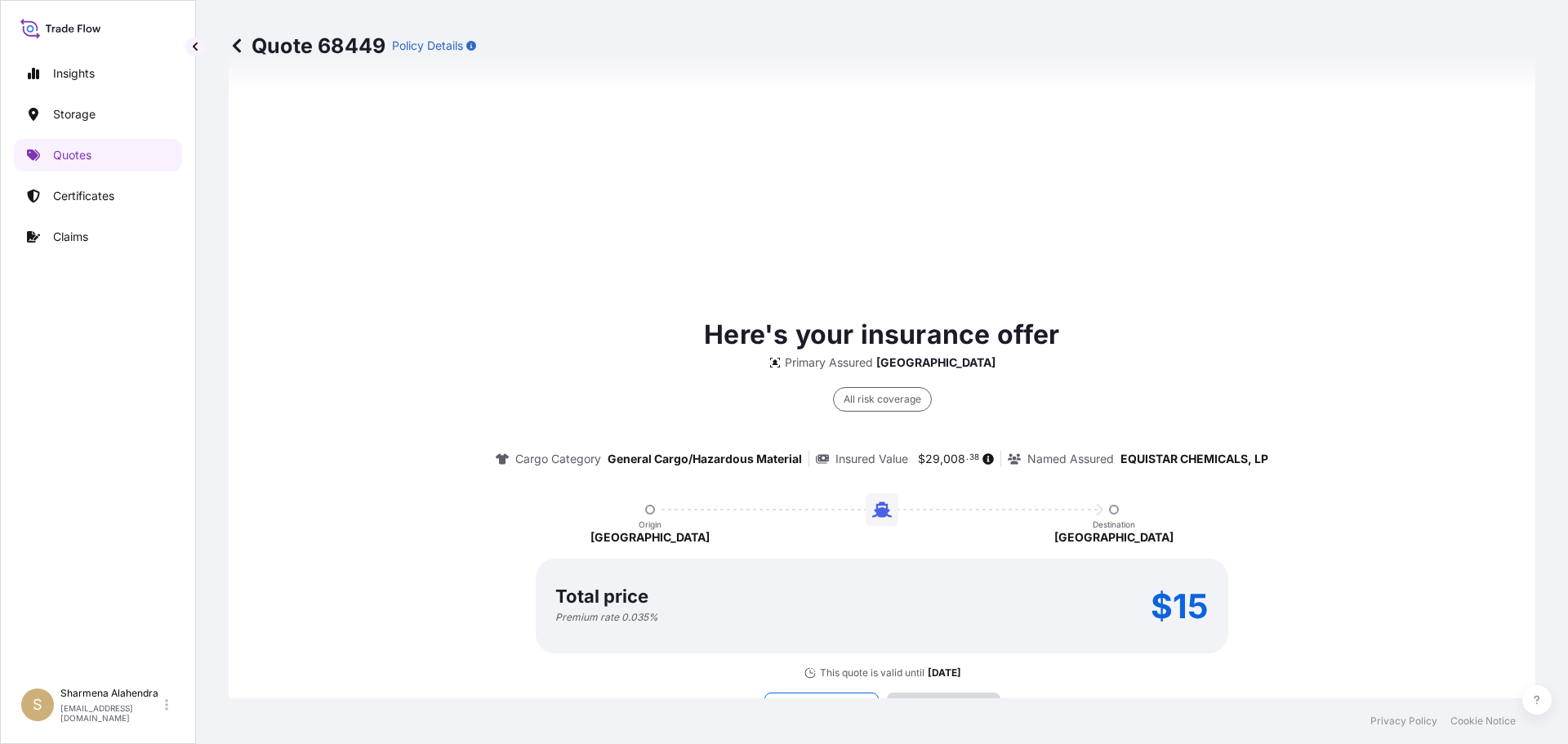
scroll to position [2336, 0]
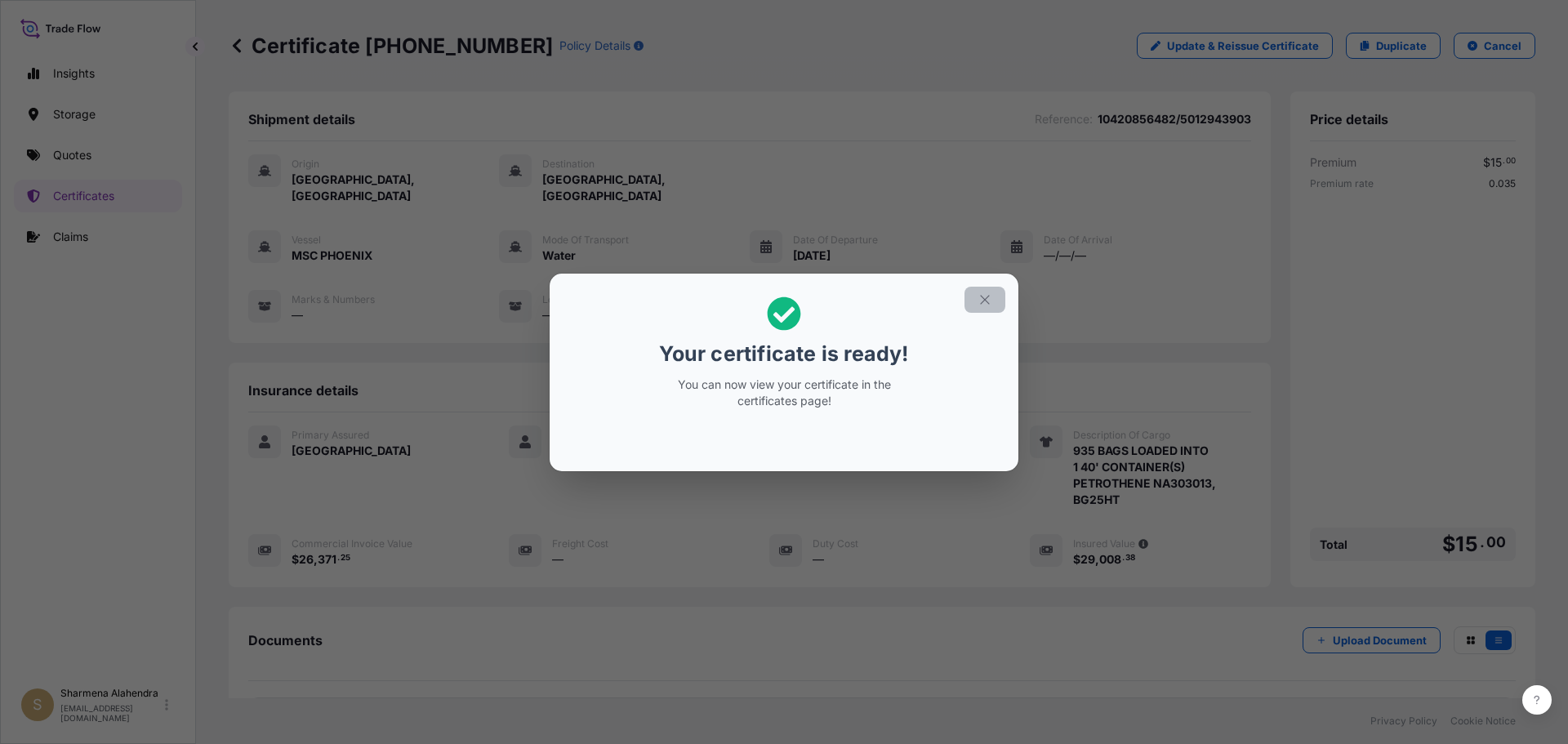
click at [985, 302] on icon "button" at bounding box center [984, 299] width 15 height 15
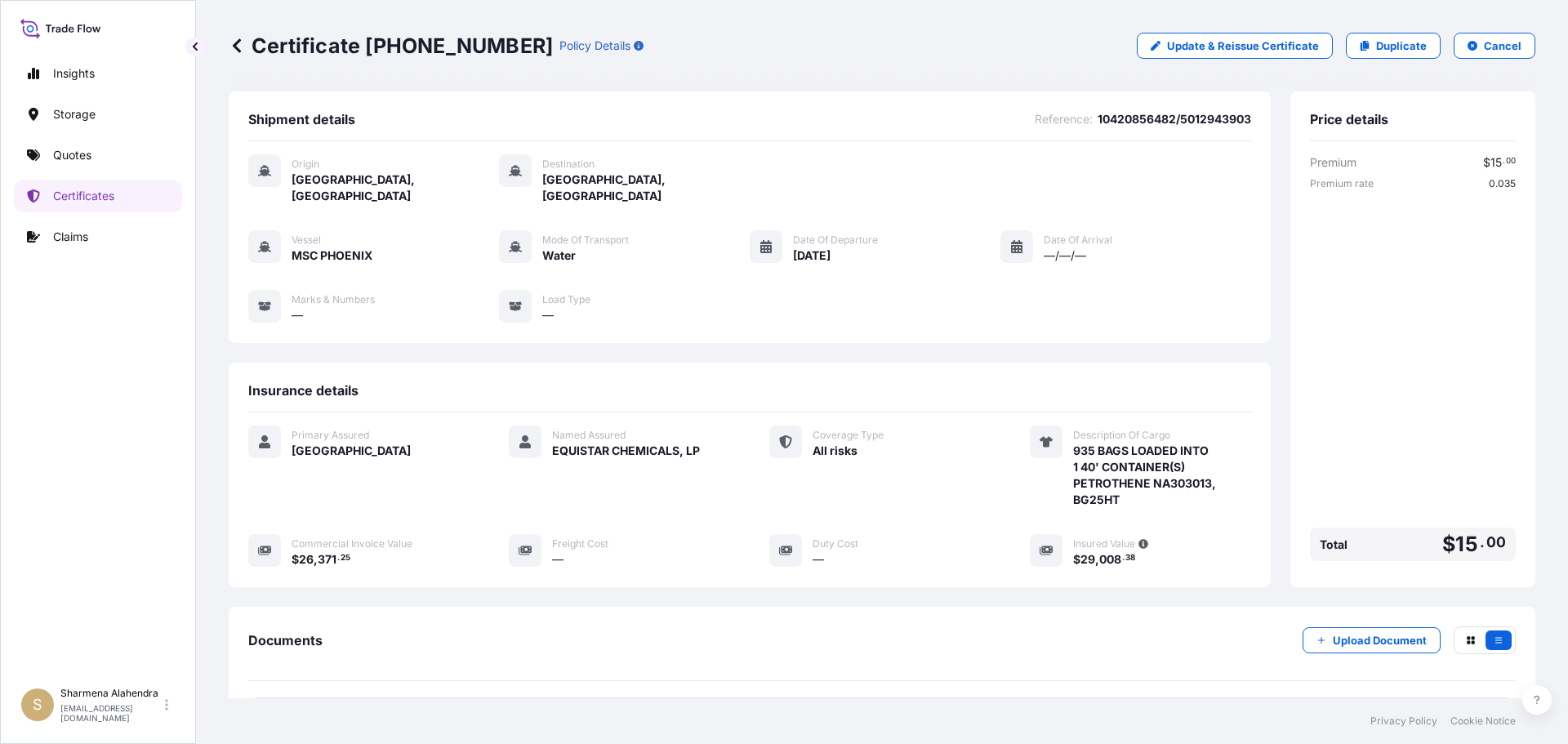
scroll to position [147, 0]
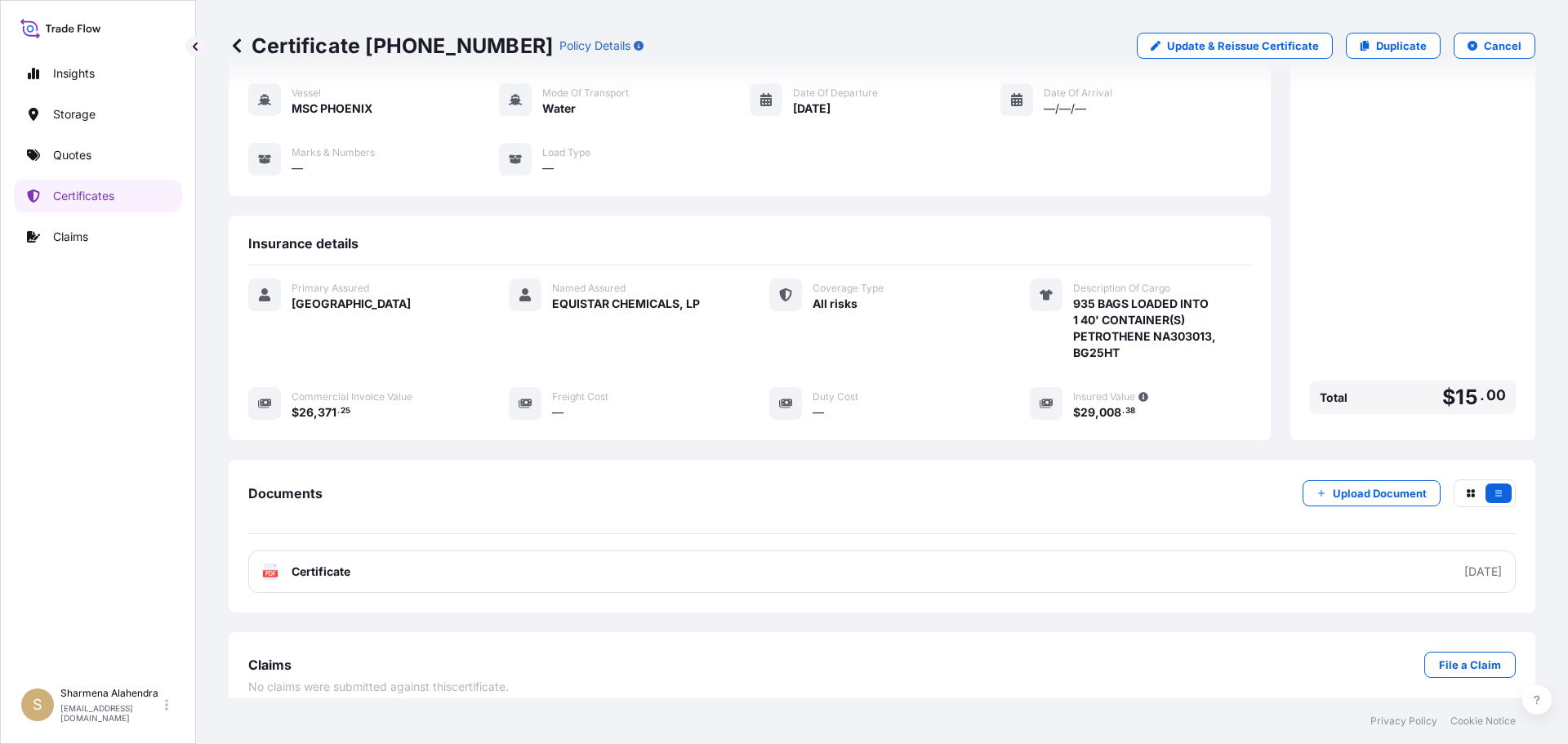
click at [860, 558] on link "PDF Certificate [DATE]" at bounding box center [881, 572] width 1267 height 43
